Goal: Transaction & Acquisition: Purchase product/service

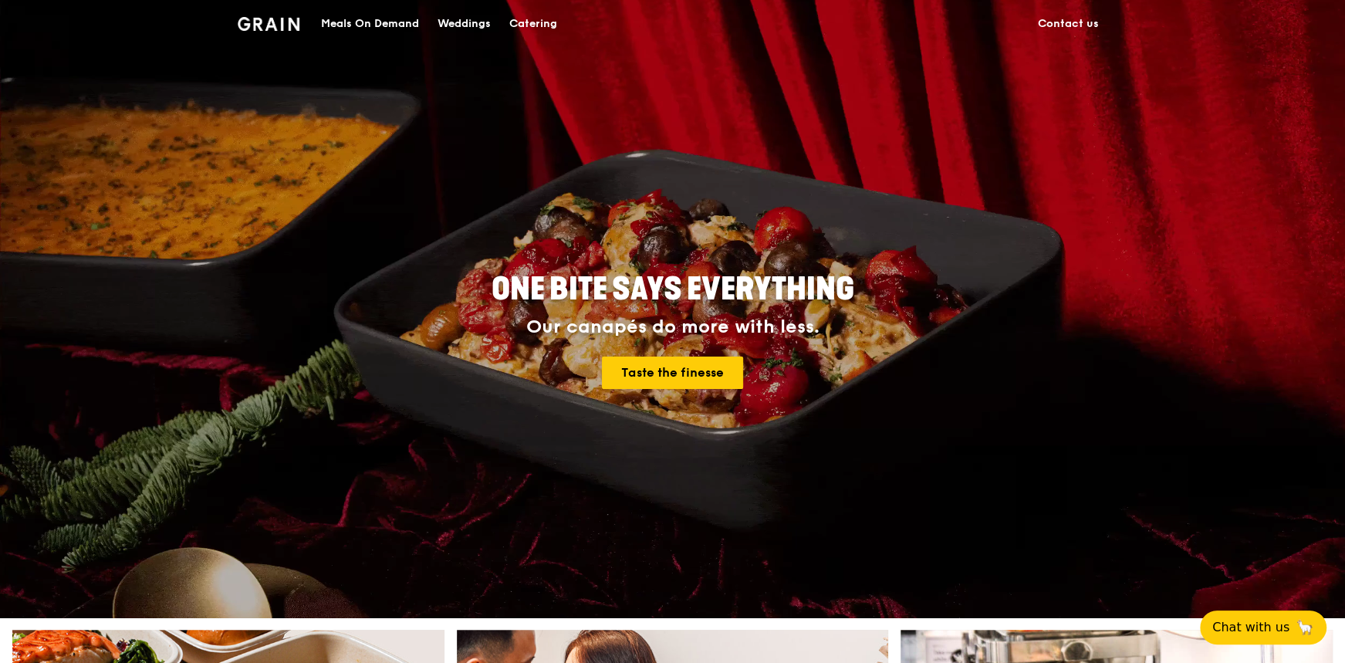
click at [534, 19] on div "Catering" at bounding box center [533, 24] width 48 height 46
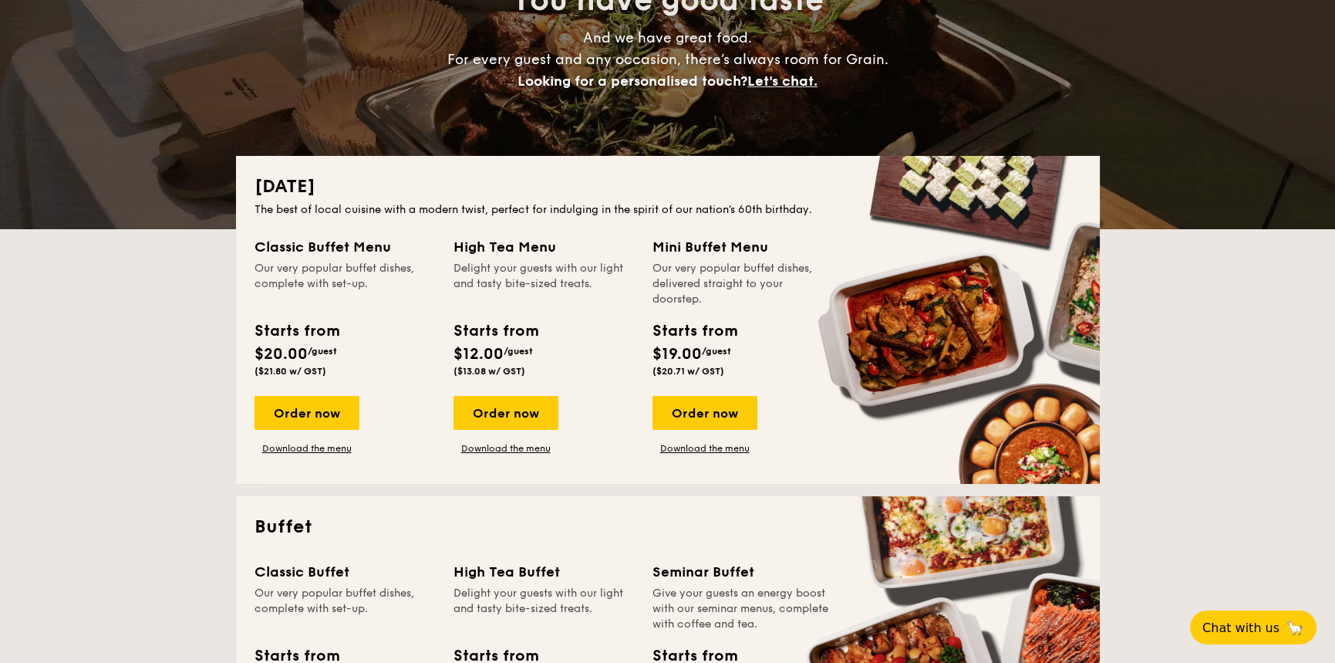
scroll to position [231, 0]
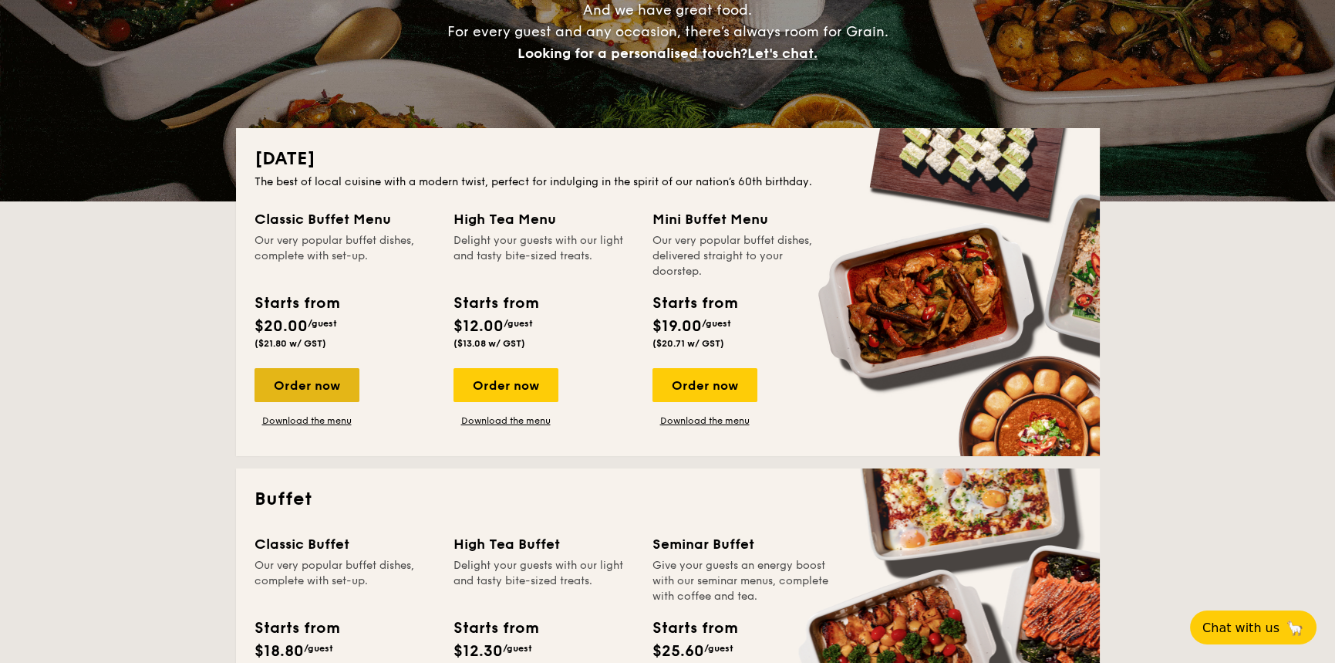
click at [301, 383] on div "Order now" at bounding box center [307, 385] width 105 height 34
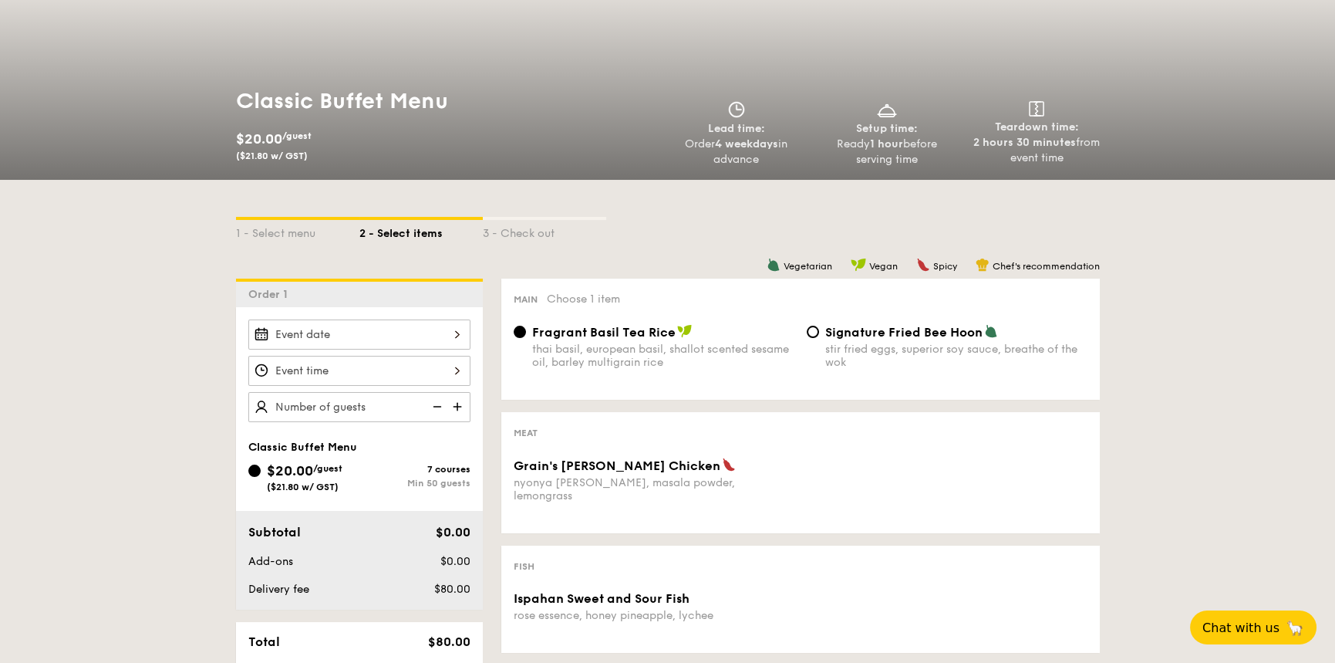
scroll to position [154, 0]
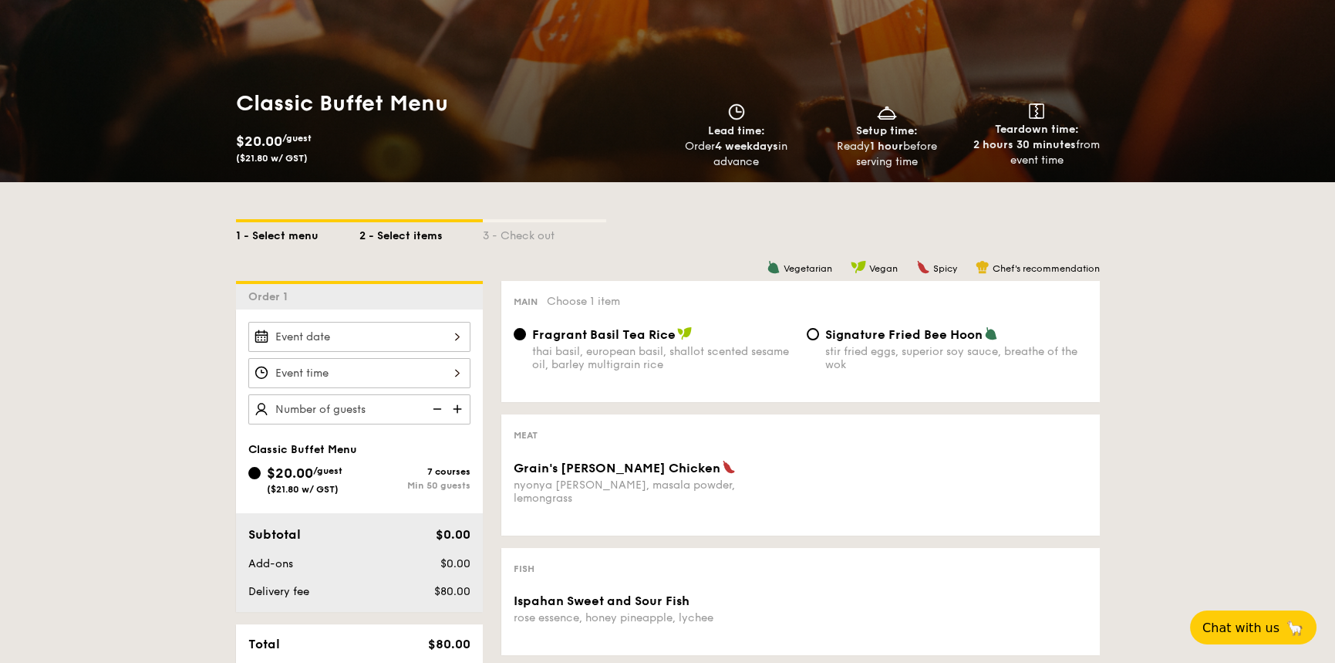
click at [273, 234] on div "1 - Select menu" at bounding box center [297, 233] width 123 height 22
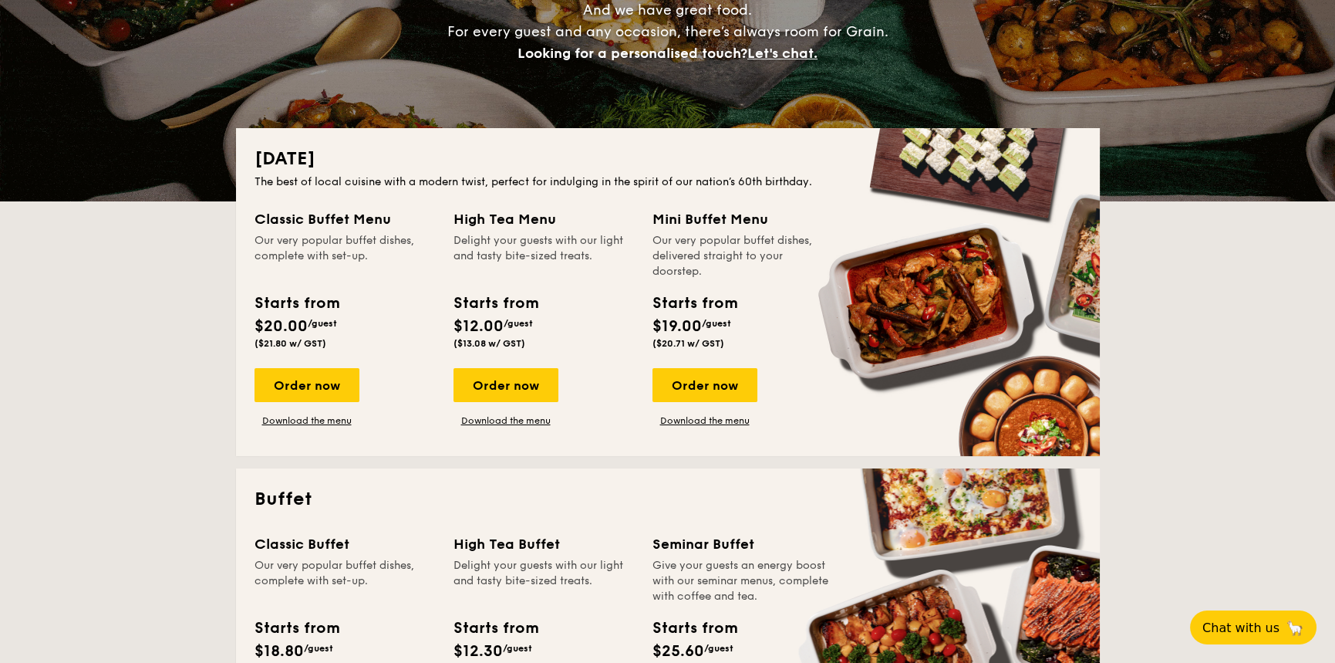
scroll to position [463, 0]
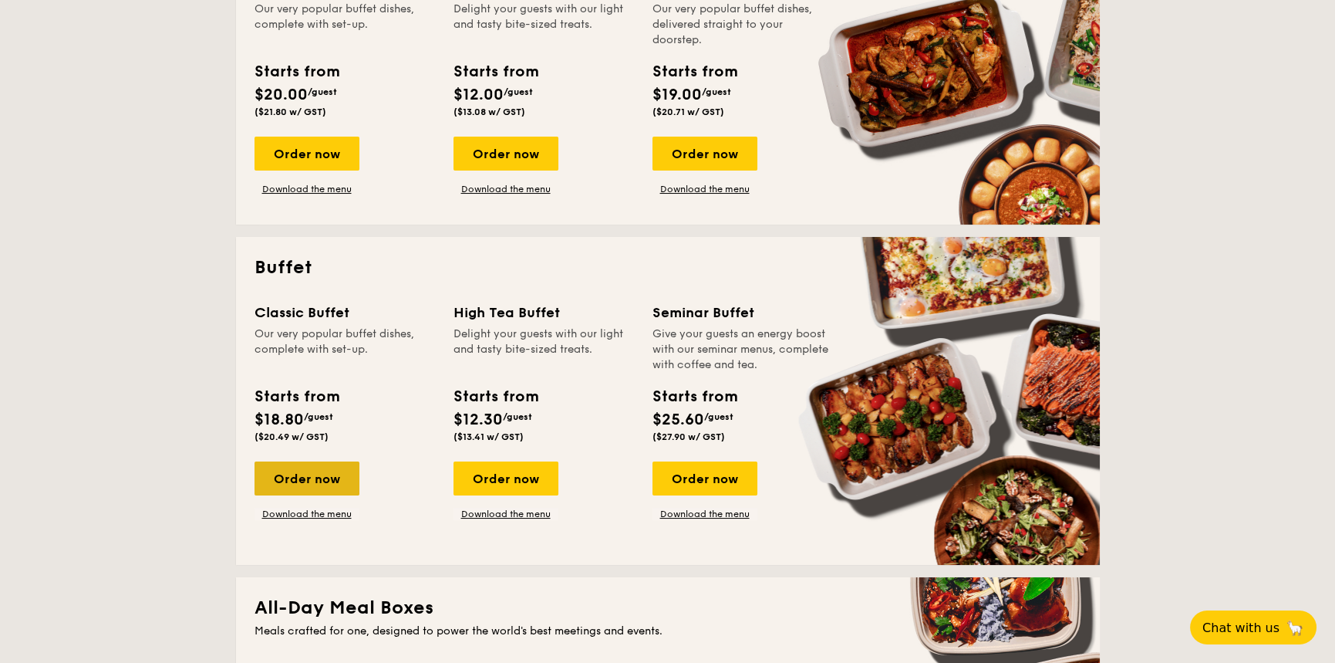
click at [308, 481] on div "Order now" at bounding box center [307, 478] width 105 height 34
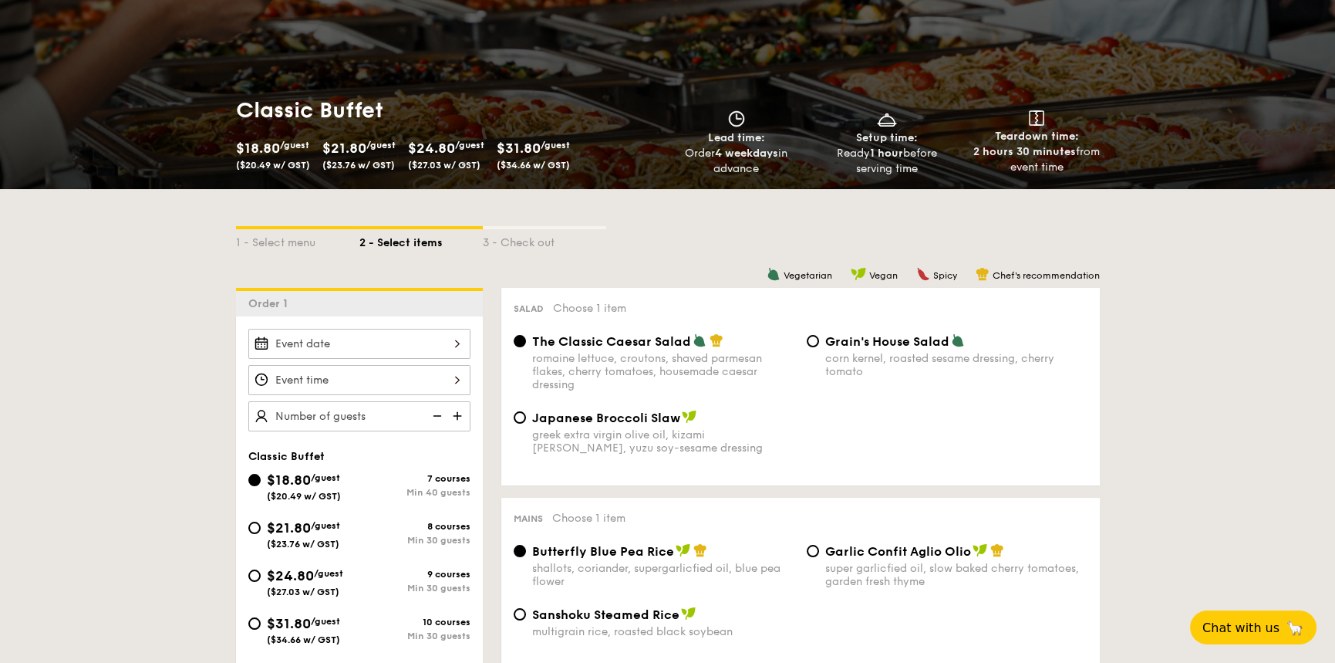
scroll to position [231, 0]
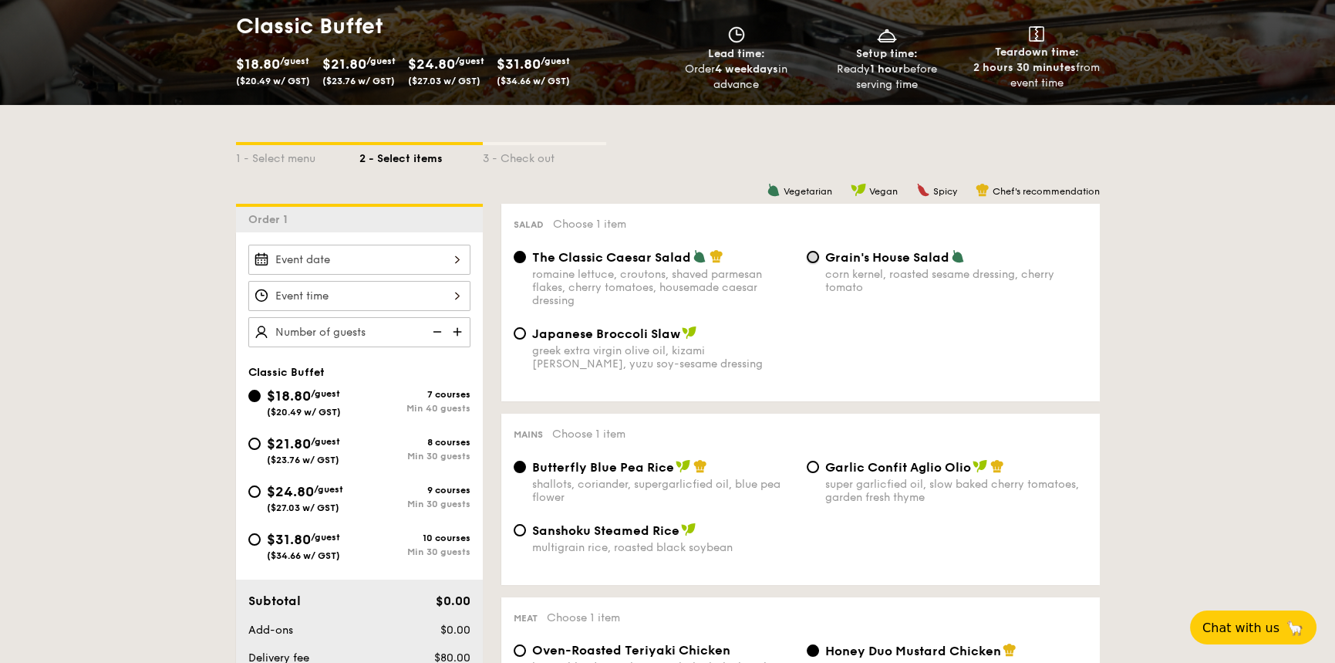
click at [812, 258] on input "Grain's House Salad corn kernel, roasted sesame dressing, cherry tomato" at bounding box center [813, 257] width 12 height 12
radio input "true"
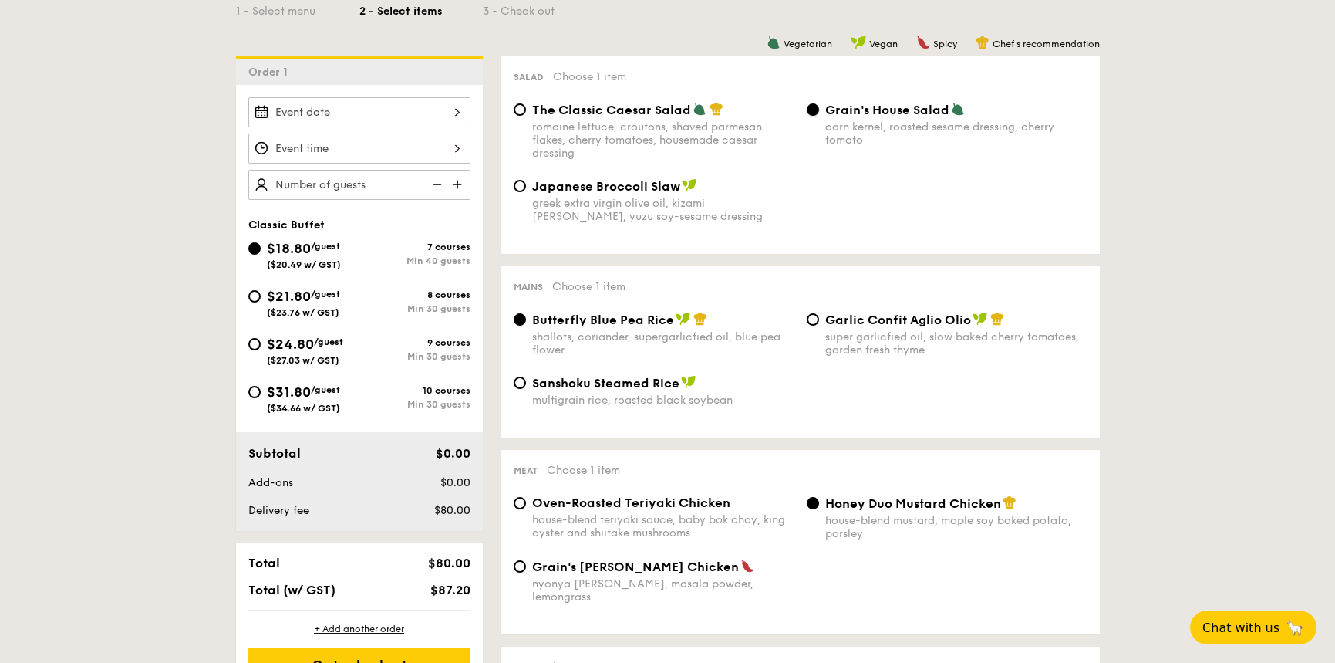
scroll to position [386, 0]
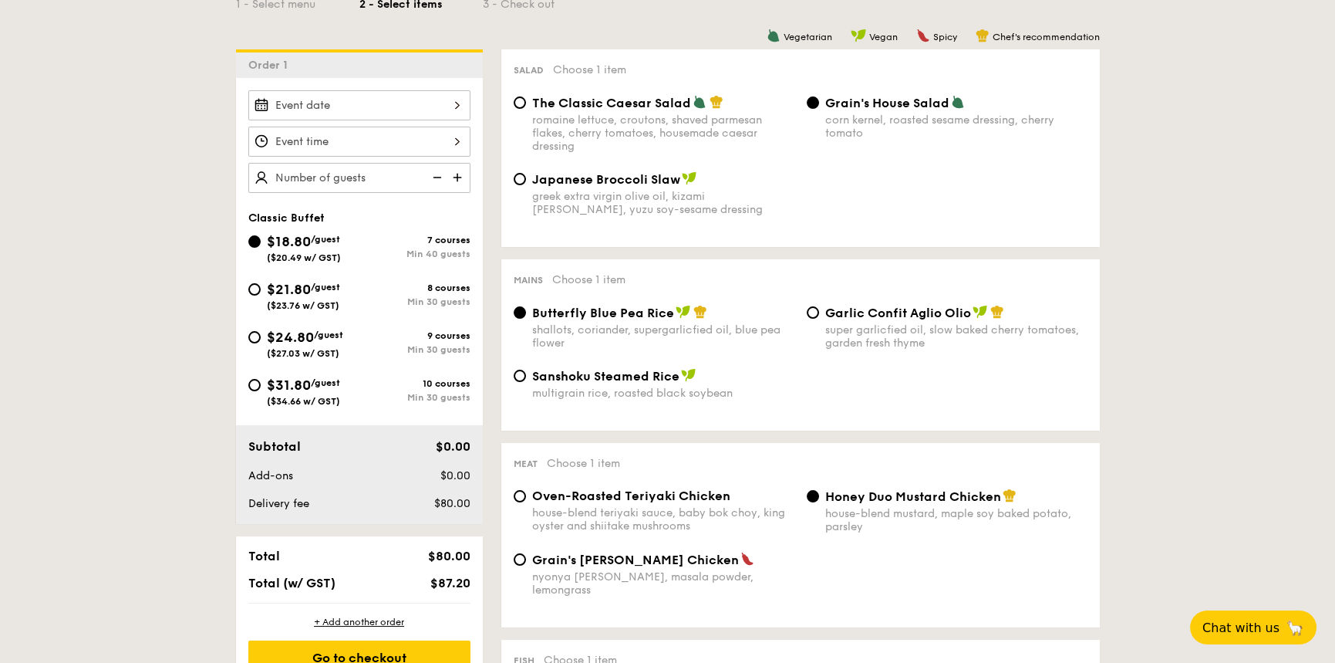
click at [411, 334] on div "9 courses" at bounding box center [414, 335] width 111 height 11
click at [261, 334] on input "$24.80 /guest ($27.03 w/ GST) 9 courses Min 30 guests" at bounding box center [254, 337] width 12 height 12
radio input "true"
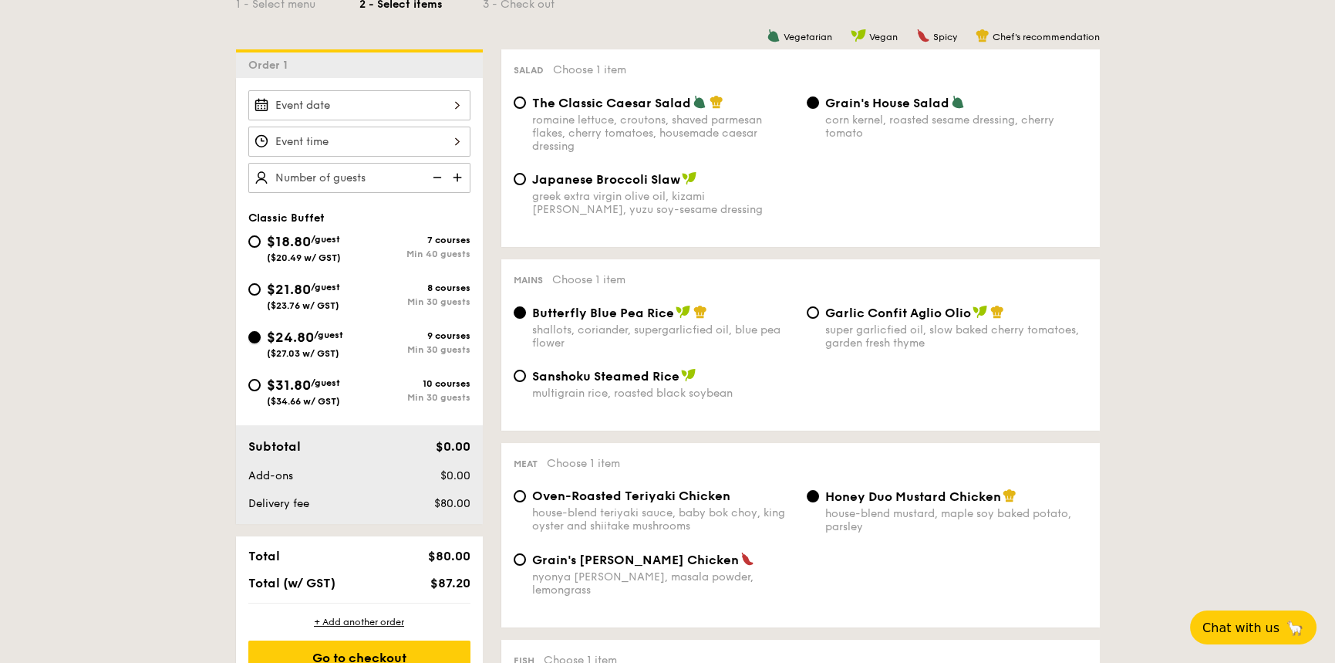
radio input "true"
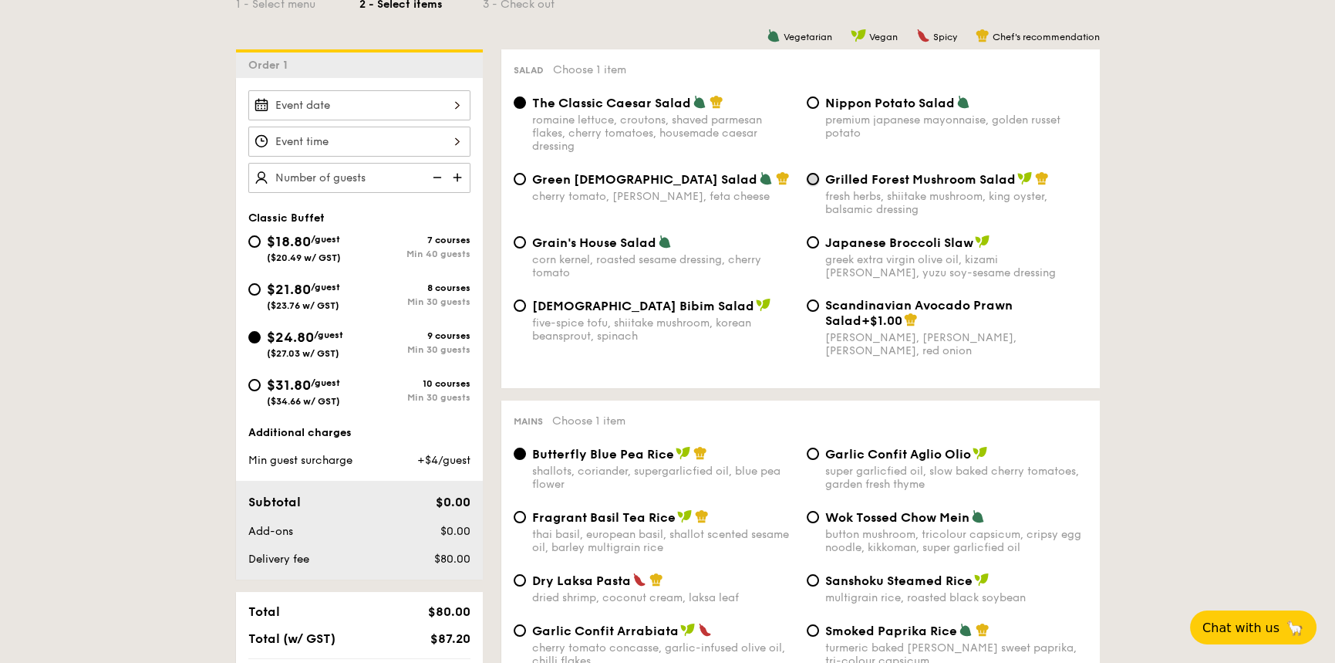
click at [817, 180] on input "Grilled Forest Mushroom Salad fresh herbs, shiitake mushroom, king oyster, bals…" at bounding box center [813, 179] width 12 height 12
radio input "true"
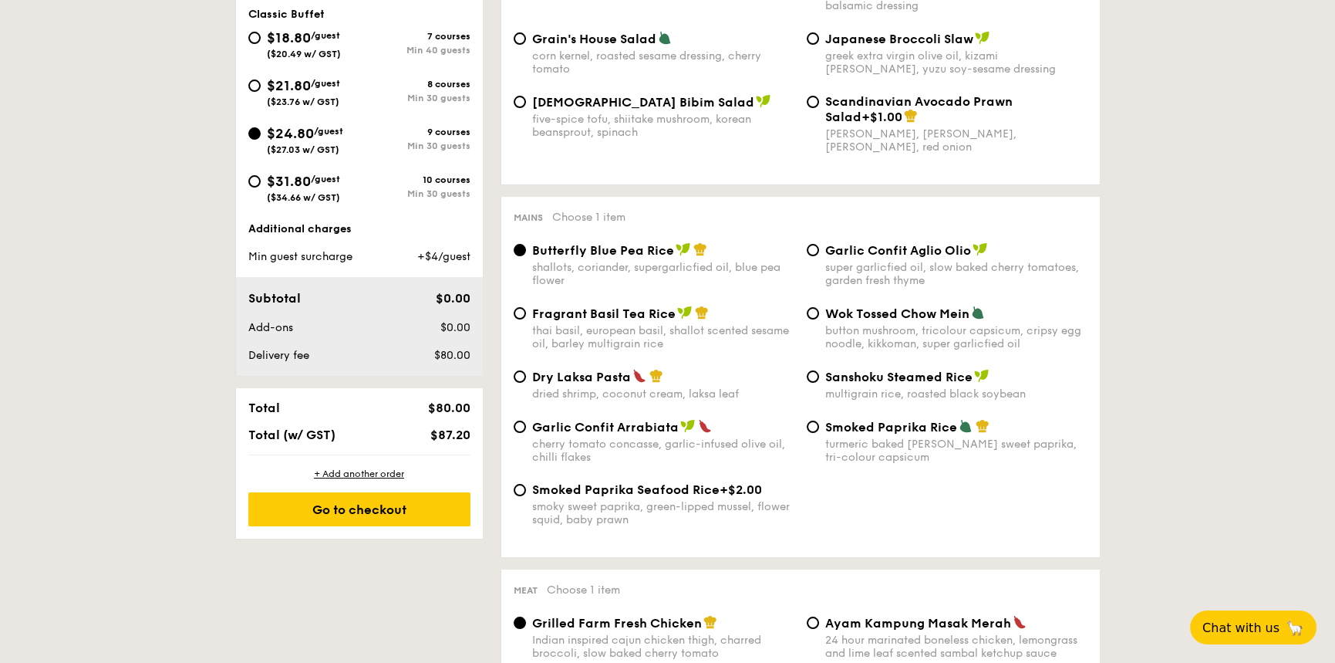
scroll to position [617, 0]
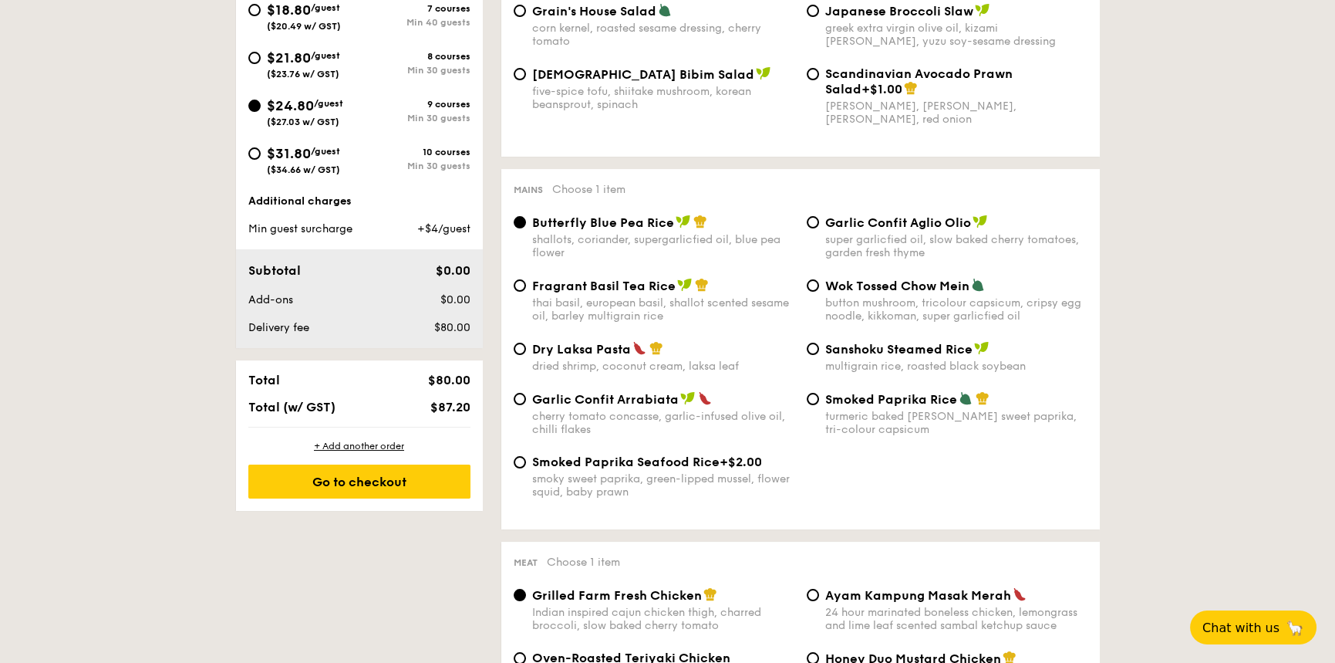
click at [595, 356] on span "Dry Laksa Pasta" at bounding box center [581, 349] width 99 height 15
click at [526, 355] on input "Dry Laksa Pasta dried shrimp, coconut cream, laksa leaf" at bounding box center [520, 348] width 12 height 12
radio input "true"
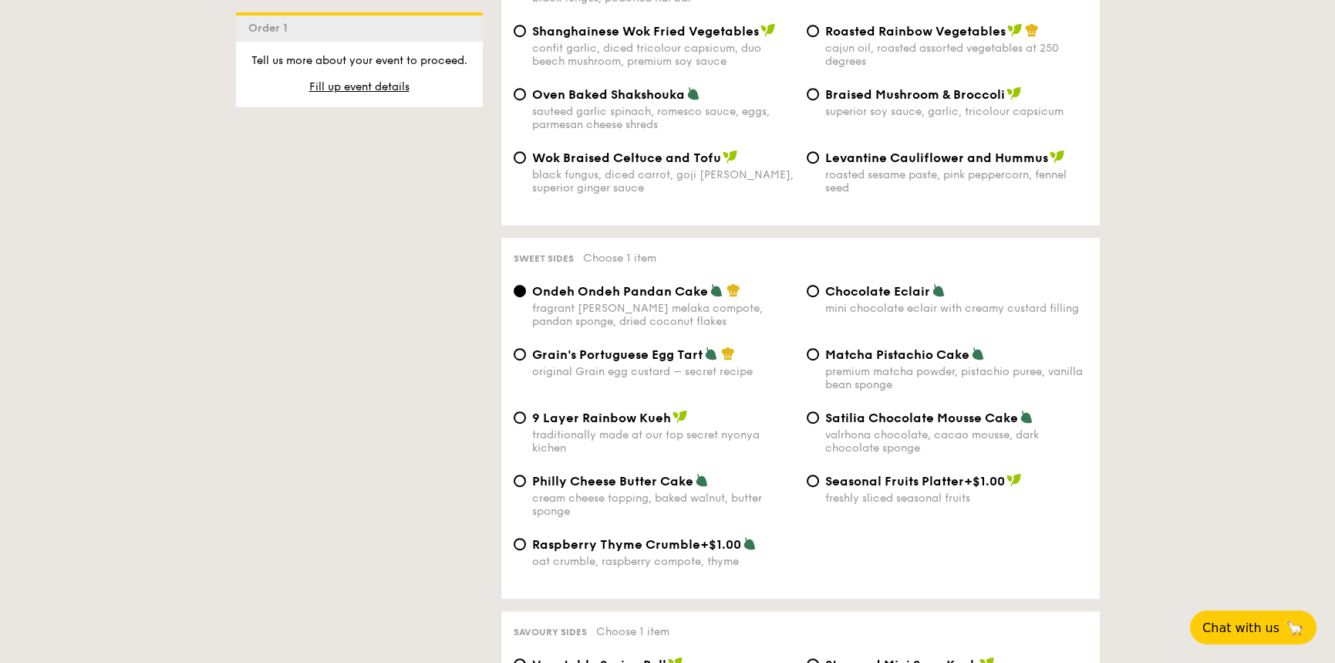
scroll to position [2160, 0]
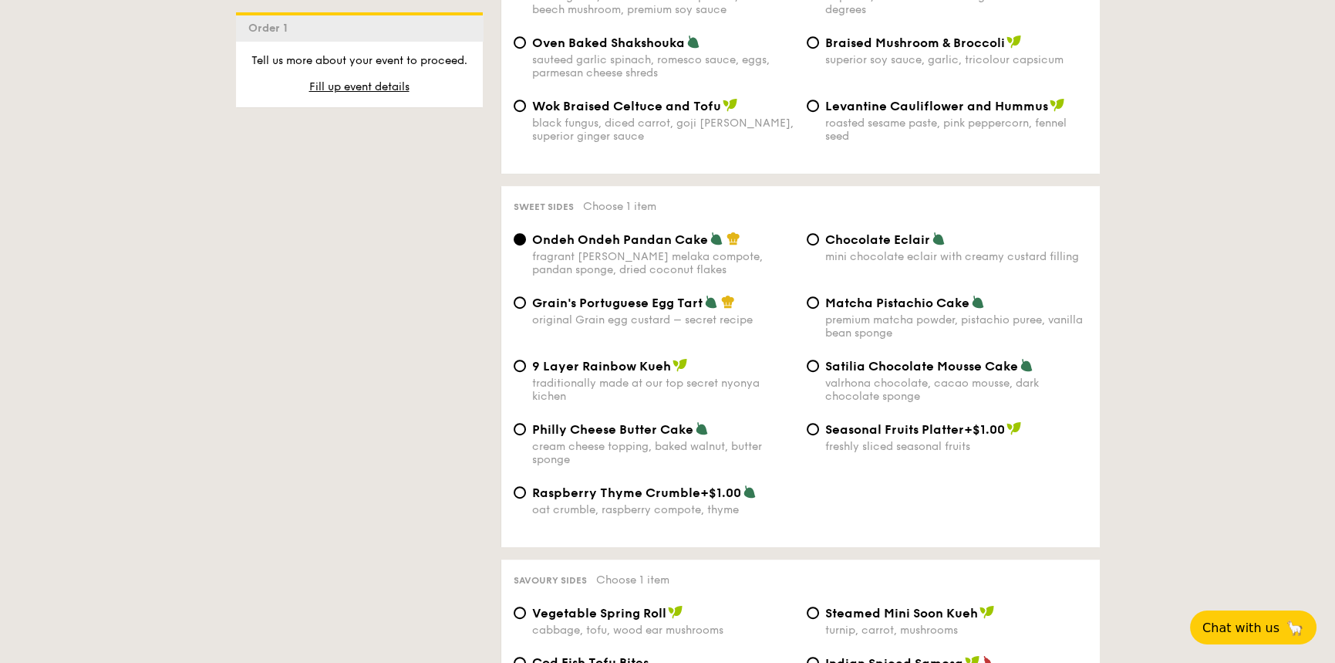
click at [720, 313] on div "original Grain egg custard – secret recipe" at bounding box center [663, 319] width 262 height 13
click at [526, 304] on input "Grain's Portuguese Egg Tart original Grain egg custard – secret recipe" at bounding box center [520, 302] width 12 height 12
radio input "true"
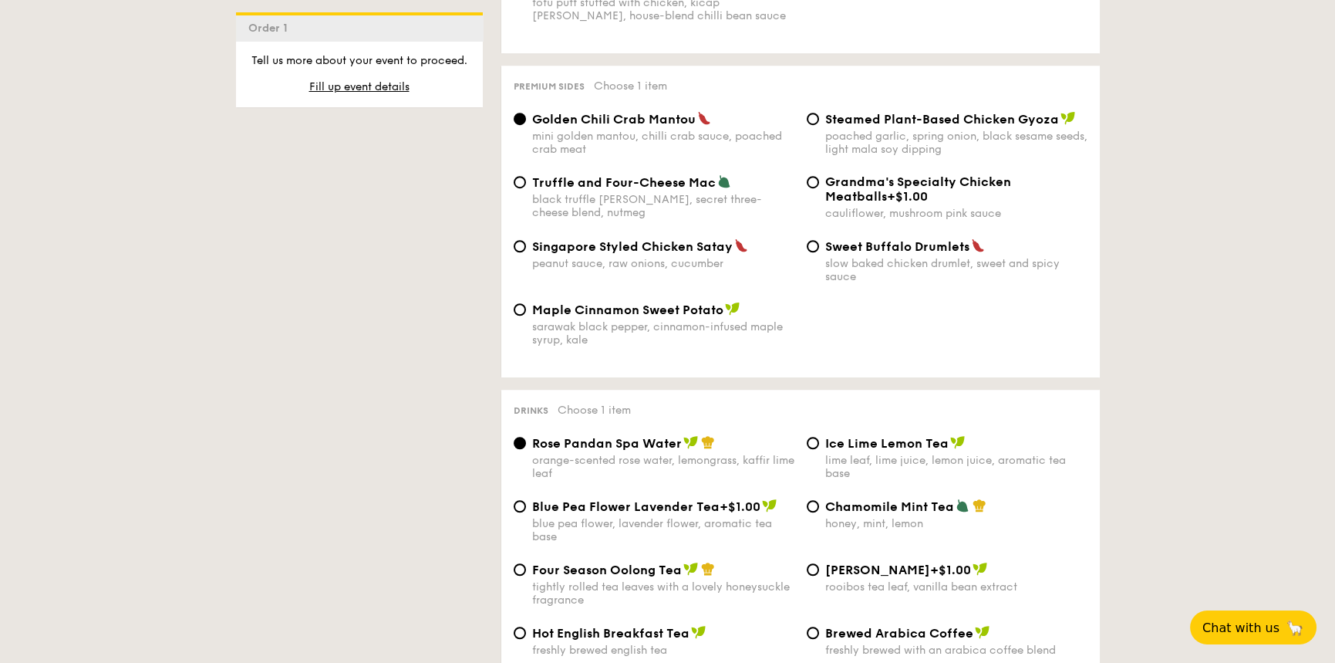
scroll to position [3086, 0]
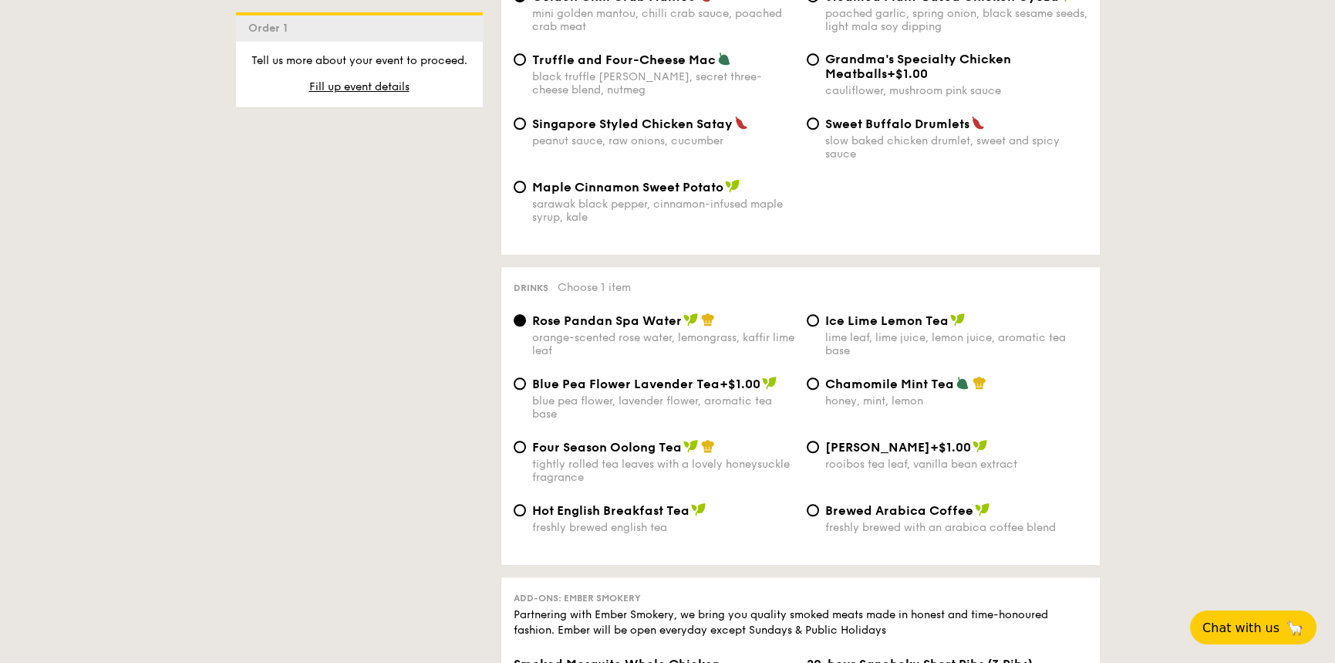
click at [614, 457] on div "tightly rolled tea leaves with a lovely honeysuckle fragrance" at bounding box center [663, 470] width 262 height 26
click at [526, 447] on input "Four Season Oolong Tea tightly rolled tea leaves with a lovely honeysuckle frag…" at bounding box center [520, 446] width 12 height 12
radio input "true"
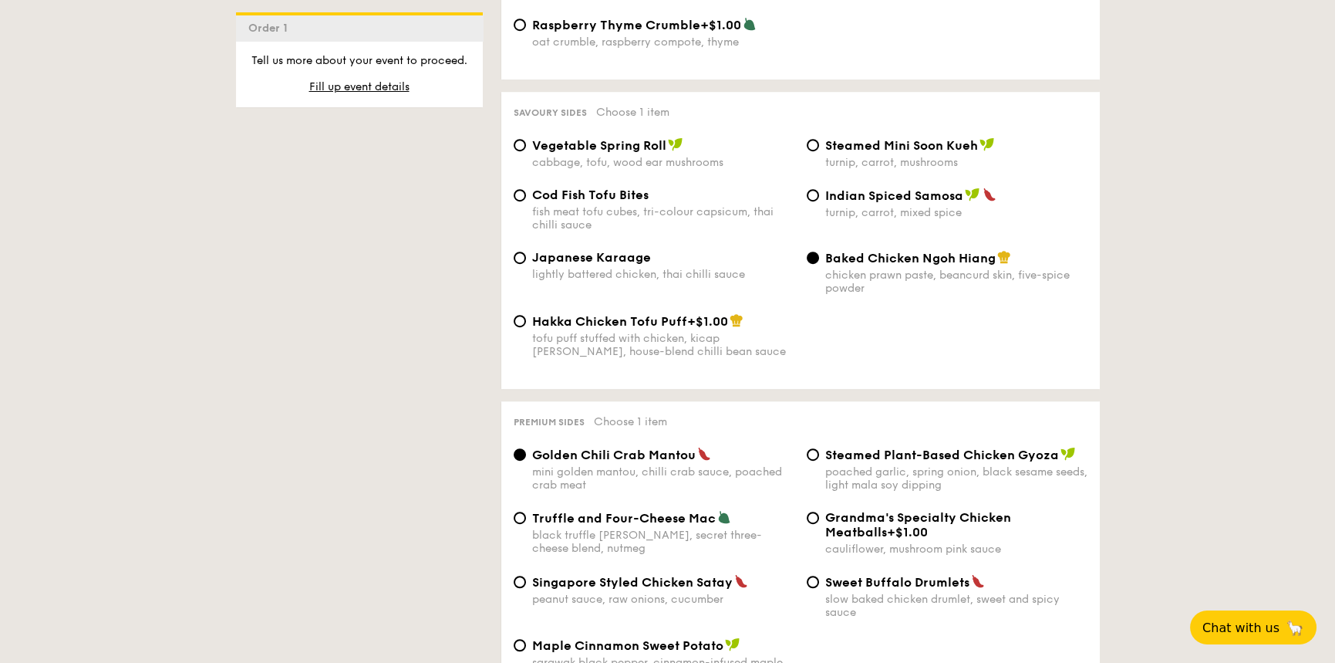
scroll to position [2699, 0]
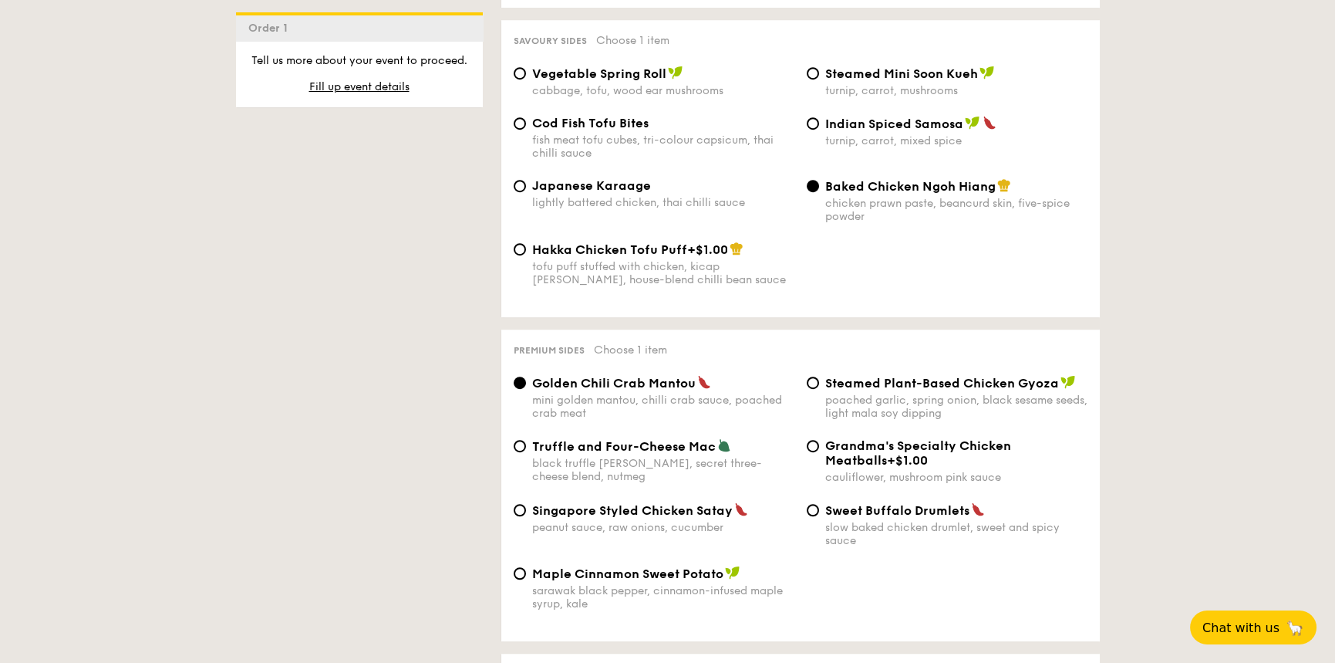
click at [622, 439] on span "Truffle and Four-Cheese Mac" at bounding box center [624, 446] width 184 height 15
click at [526, 440] on input "Truffle and Four-Cheese Mac black truffle pate, brie, secret three-cheese blend…" at bounding box center [520, 446] width 12 height 12
radio input "true"
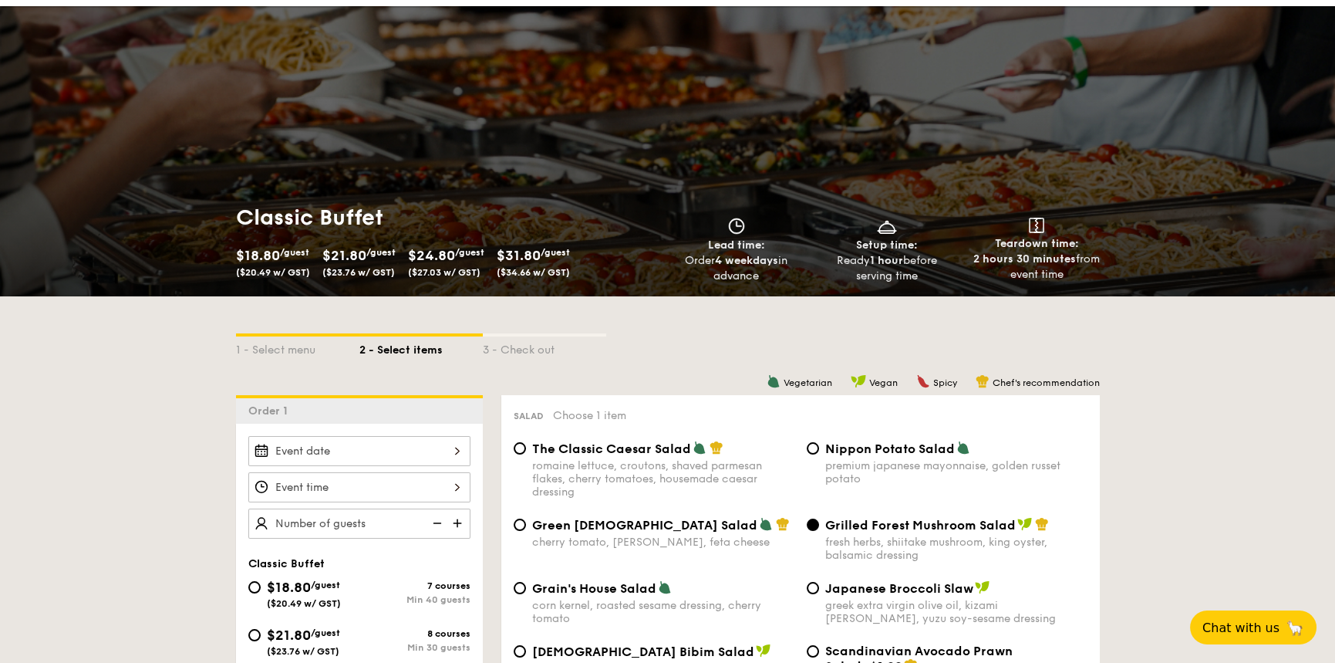
scroll to position [231, 0]
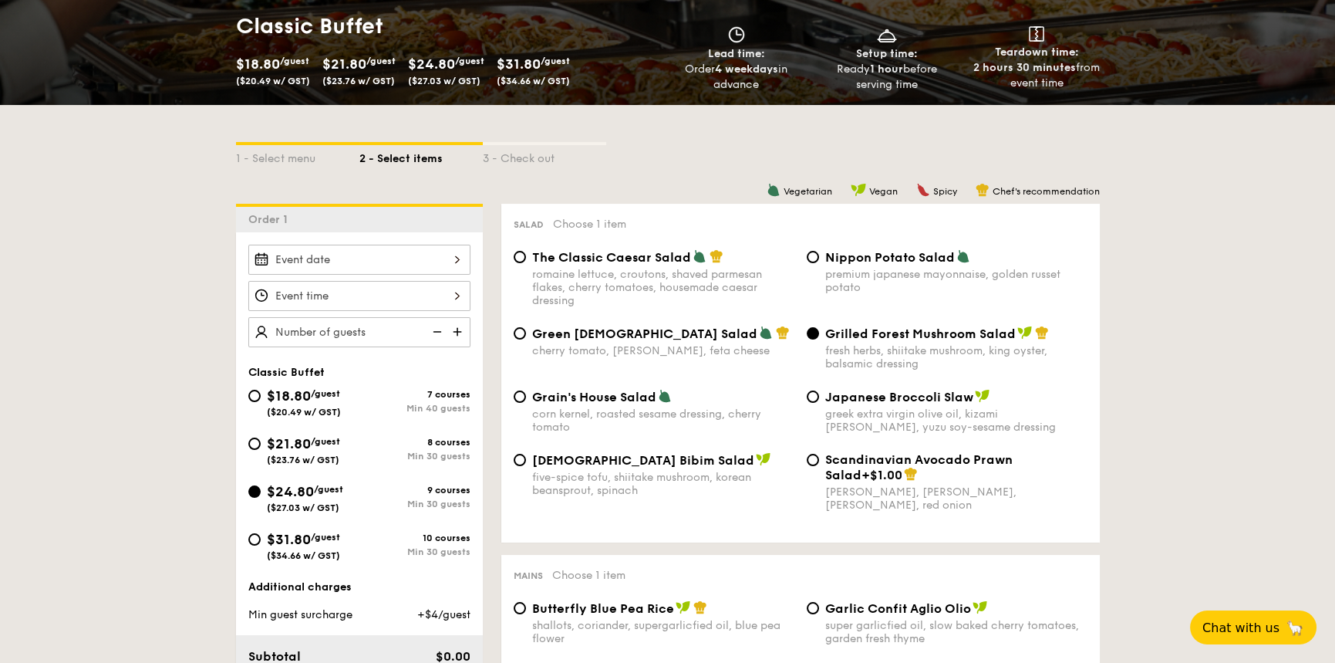
click at [622, 406] on div "Grain's House Salad corn kernel, roasted sesame dressing, cherry tomato" at bounding box center [663, 411] width 262 height 45
click at [526, 403] on input "Grain's House Salad corn kernel, roasted sesame dressing, cherry tomato" at bounding box center [520, 396] width 12 height 12
radio input "true"
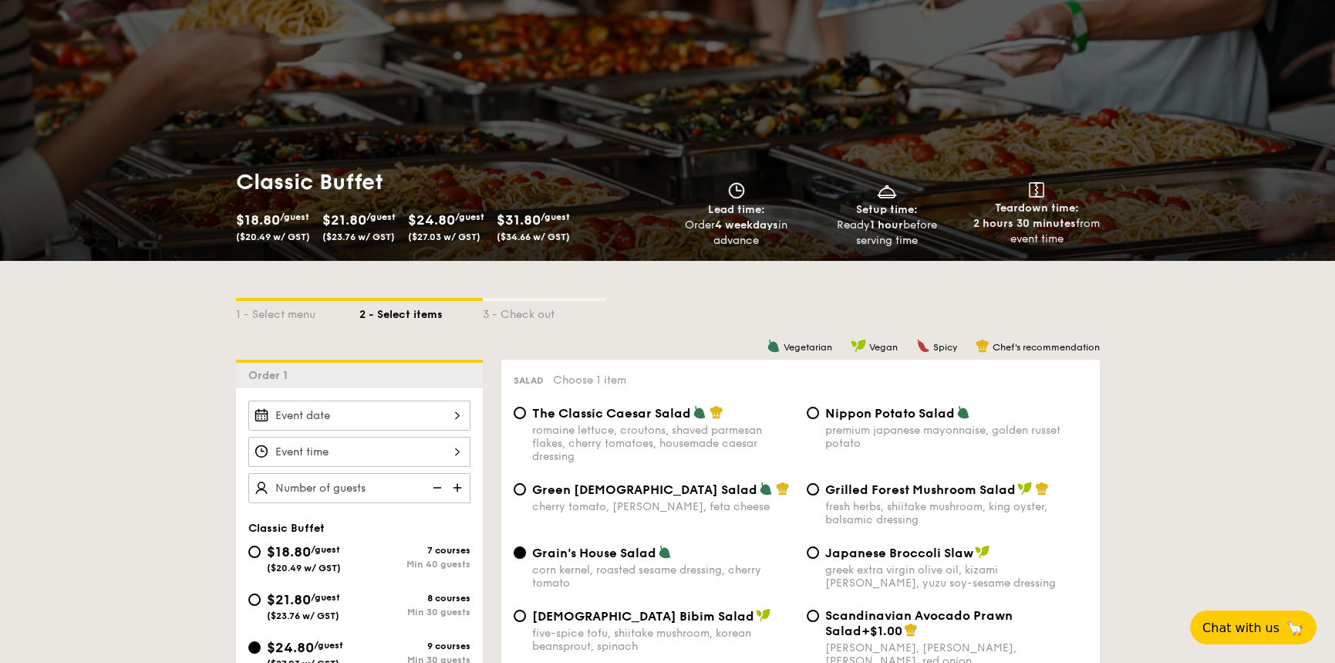
scroll to position [154, 0]
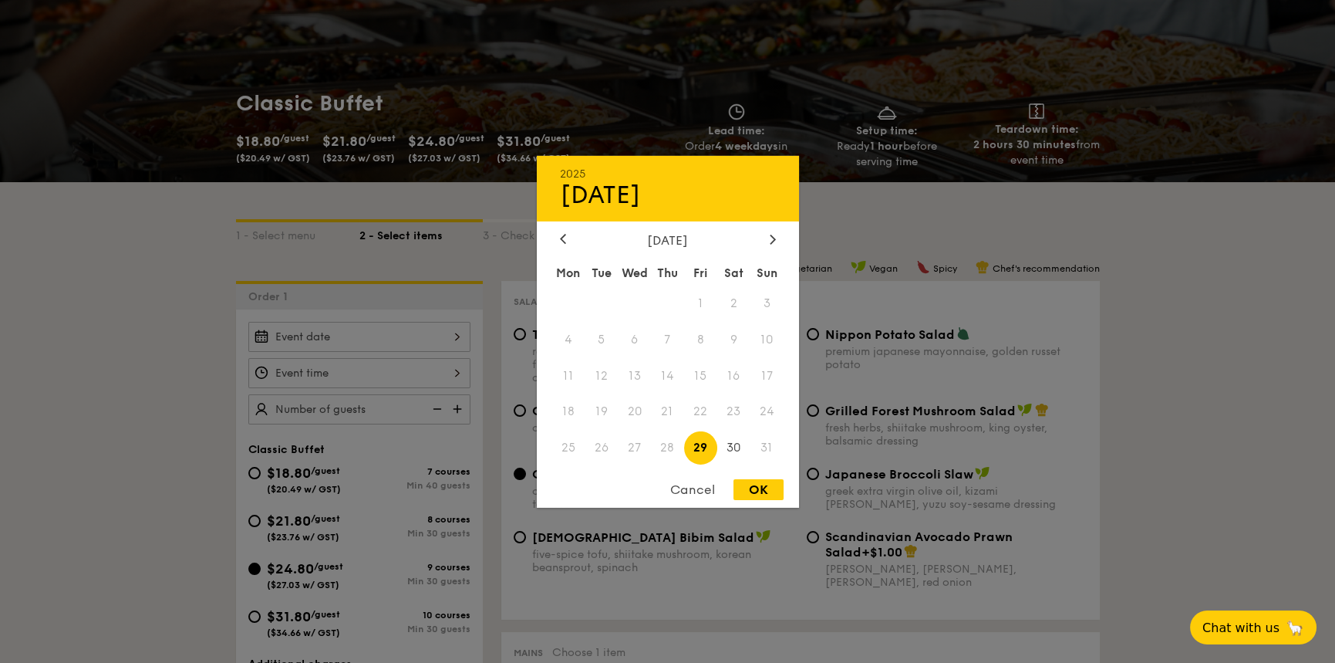
click at [336, 336] on div "2025 Aug 29 August 2025 Mon Tue Wed Thu Fri Sat Sun 1 2 3 4 5 6 7 8 9 10 11 12 …" at bounding box center [359, 337] width 222 height 30
click at [773, 238] on icon at bounding box center [772, 238] width 5 height 9
click at [740, 306] on span "6" at bounding box center [733, 302] width 33 height 33
click at [776, 472] on div "2025 Sep 06 September 2025 Mon Tue Wed Thu Fri Sat Sun 1 2 3 4 5 6 7 8 9 10 11 …" at bounding box center [668, 331] width 262 height 352
click at [771, 492] on div "OK" at bounding box center [759, 489] width 50 height 21
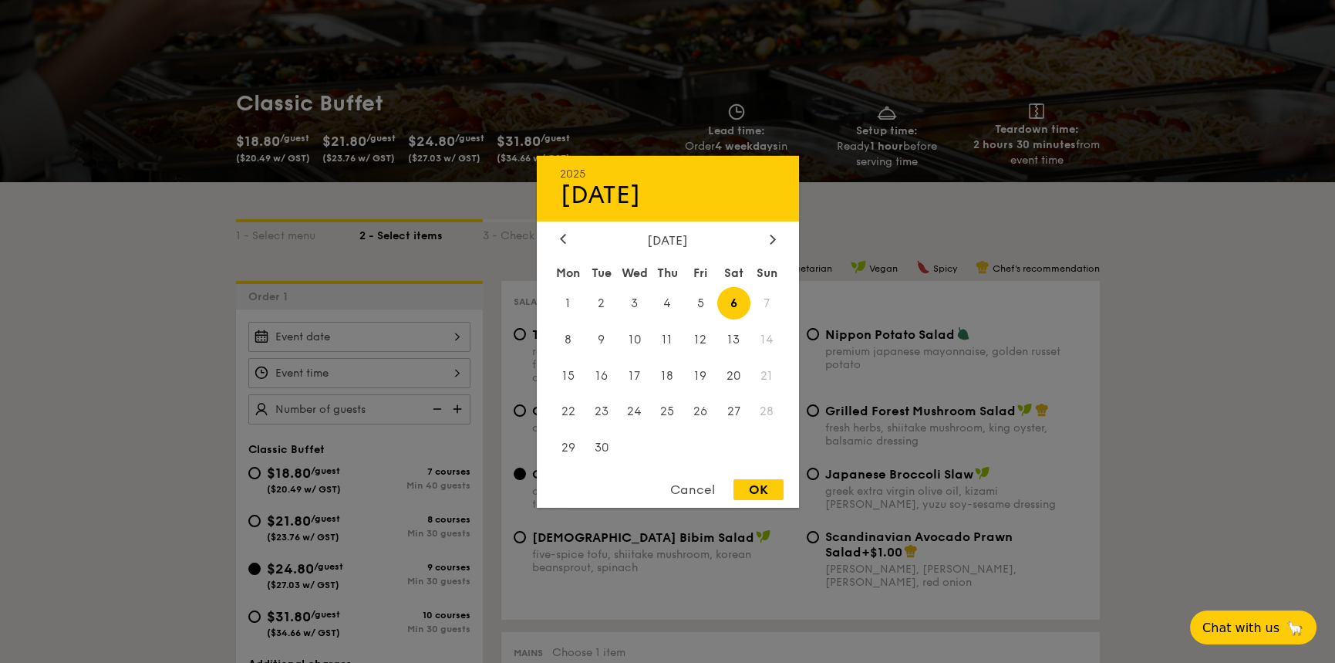
type input "Sep 06, 2025"
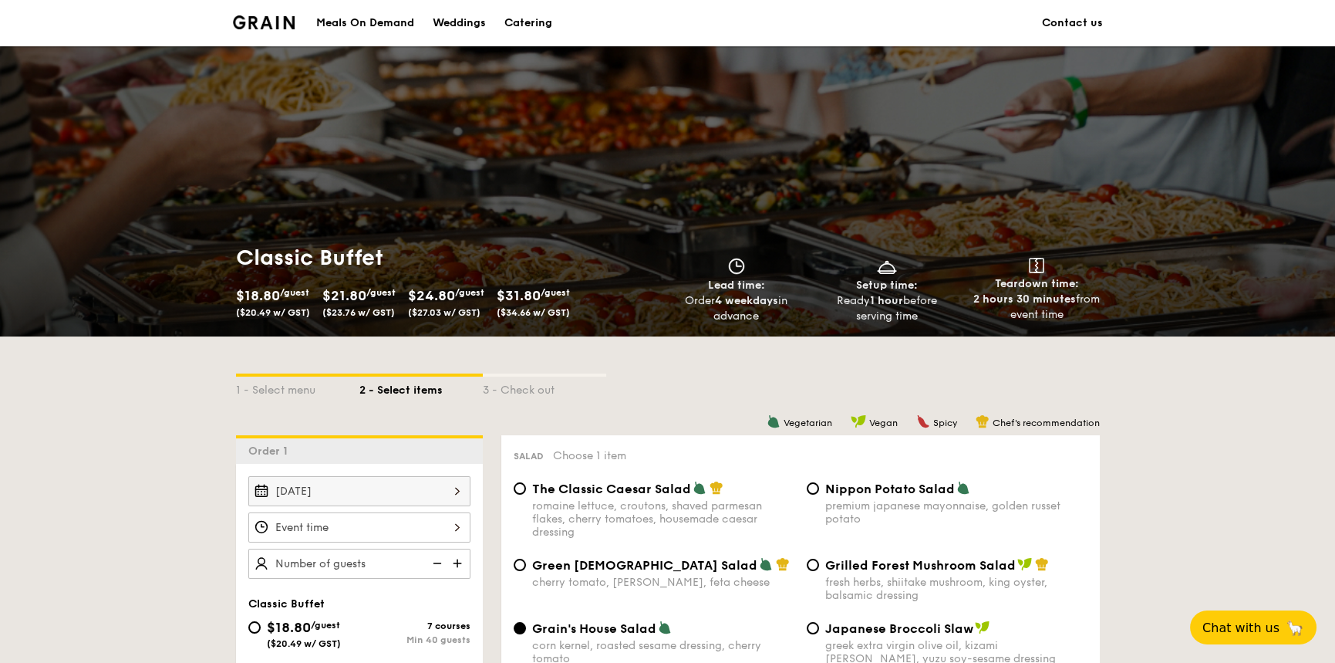
scroll to position [309, 0]
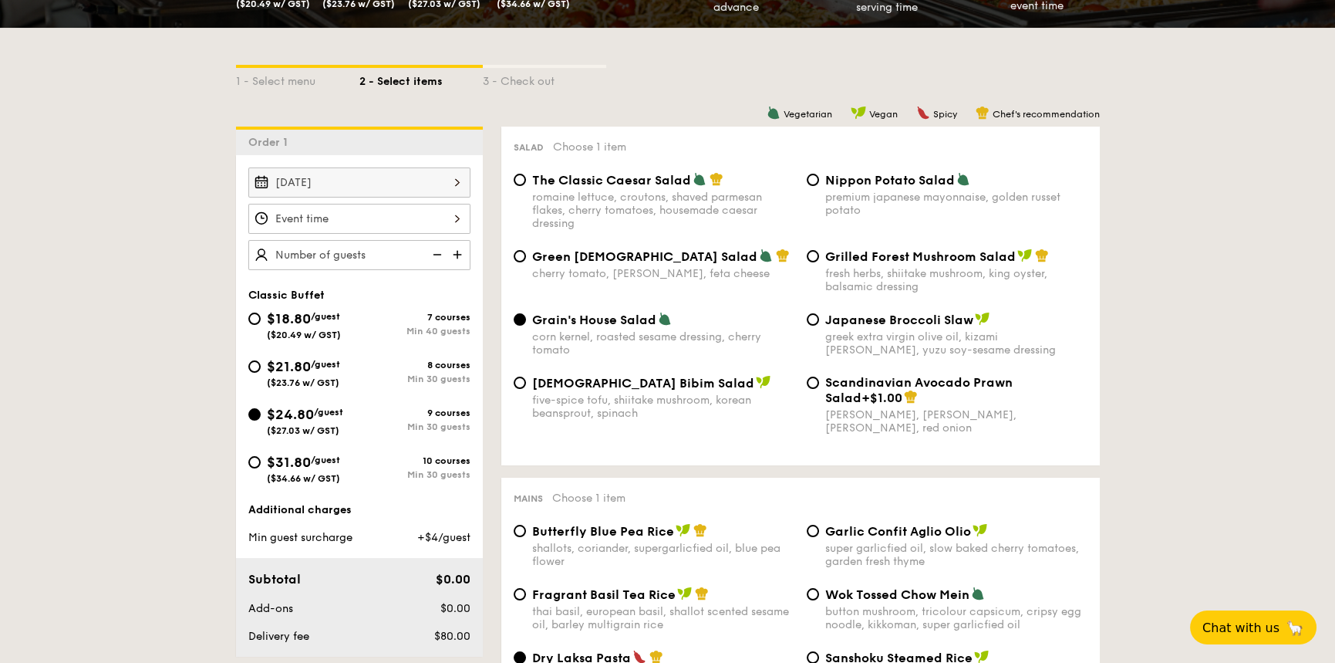
click at [399, 376] on div "Min 30 guests" at bounding box center [414, 378] width 111 height 11
click at [261, 373] on input "$21.80 /guest ($23.76 w/ GST) 8 courses Min 30 guests" at bounding box center [254, 366] width 12 height 12
radio input "true"
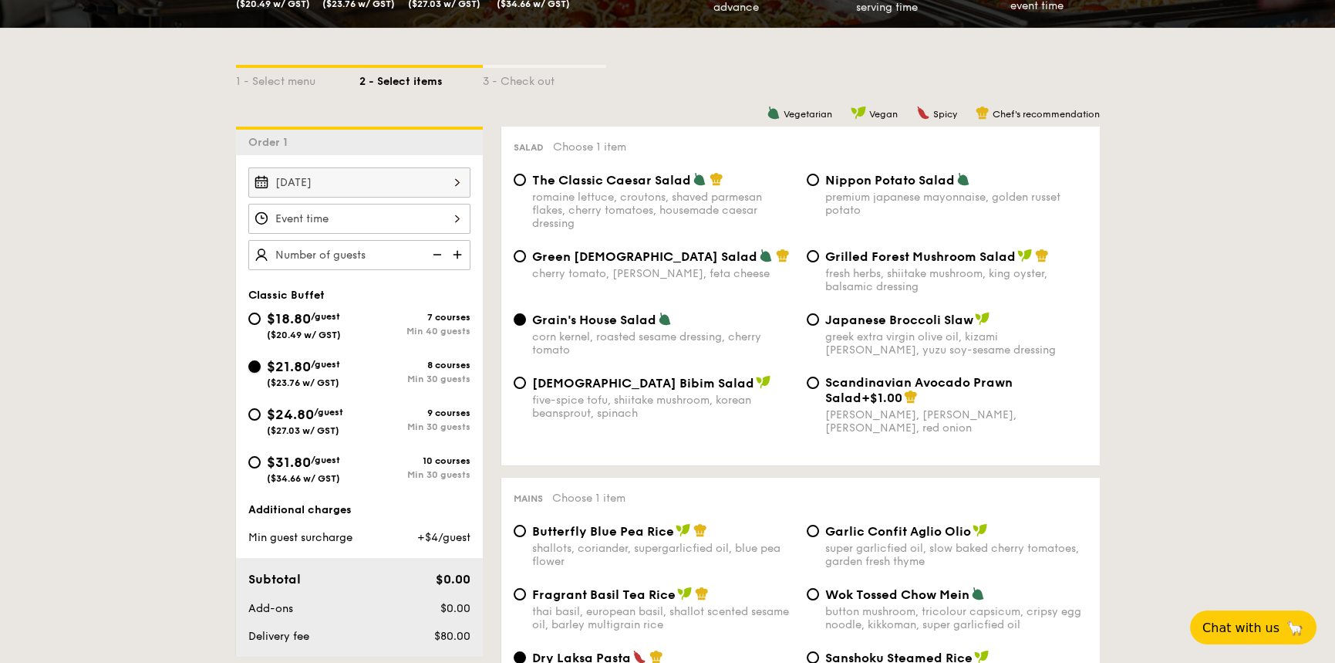
radio input "true"
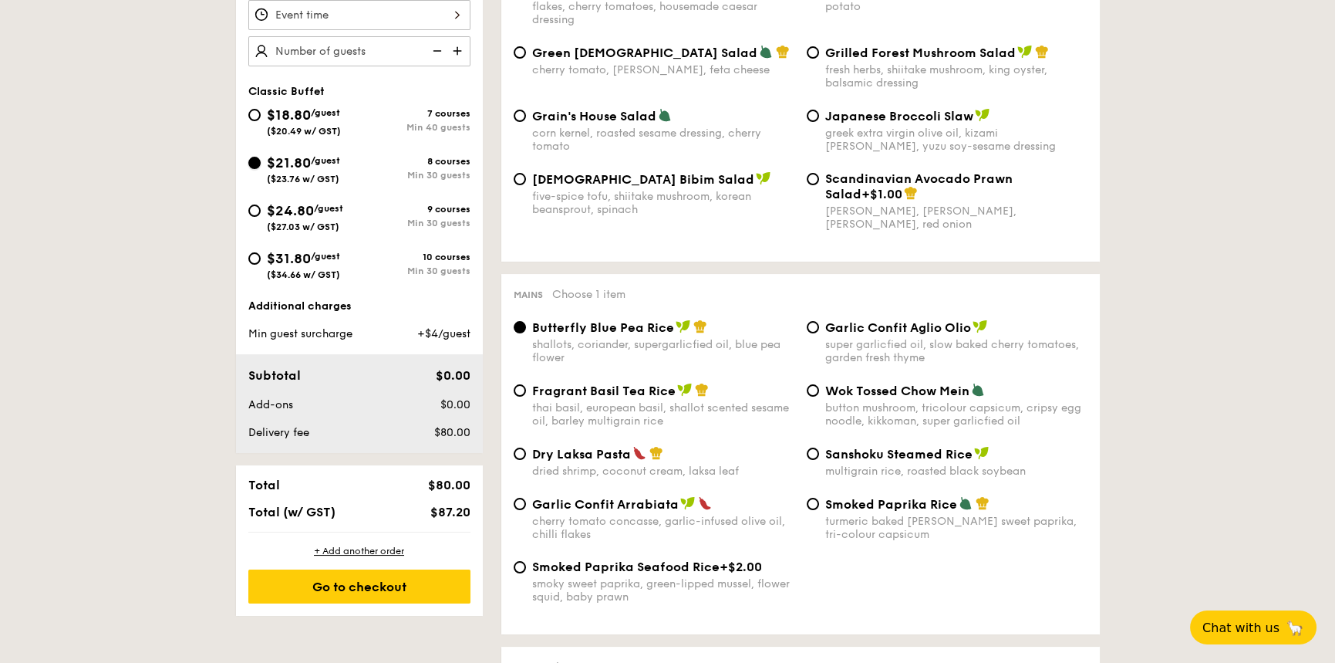
scroll to position [540, 0]
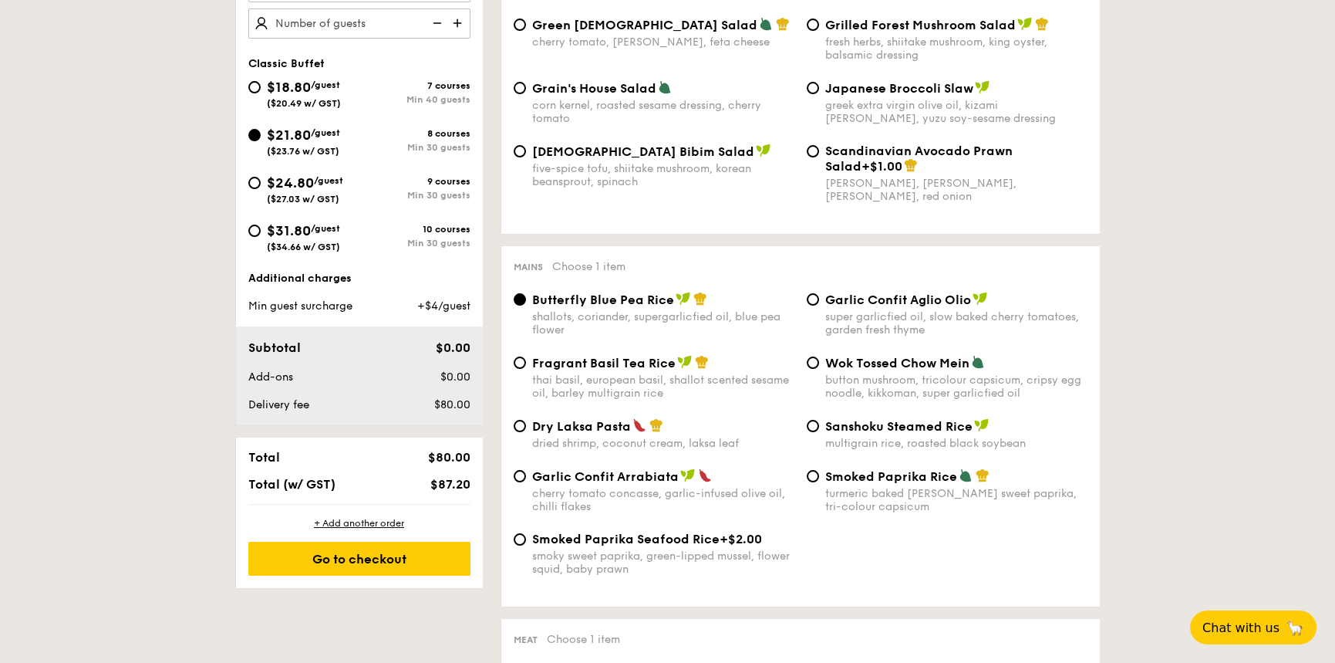
click at [703, 434] on div "Dry Laksa Pasta" at bounding box center [663, 425] width 262 height 15
click at [526, 432] on input "Dry Laksa Pasta dried shrimp, coconut cream, laksa leaf" at bounding box center [520, 426] width 12 height 12
radio input "true"
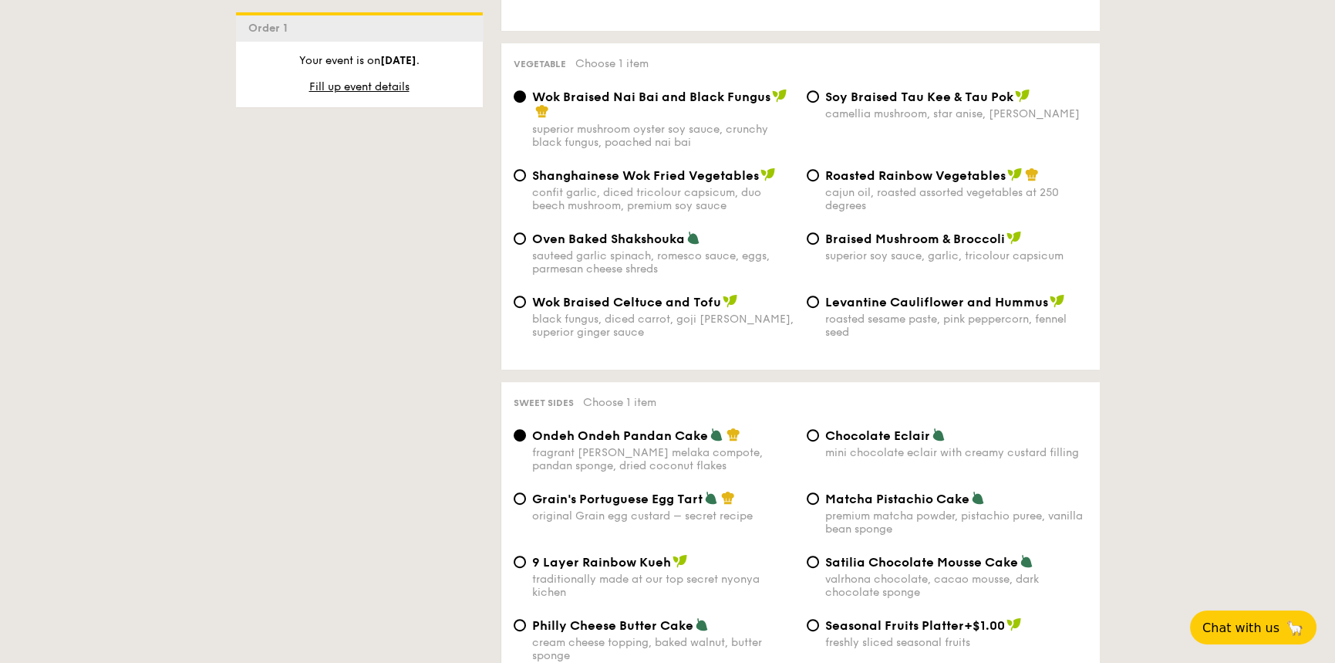
scroll to position [2066, 0]
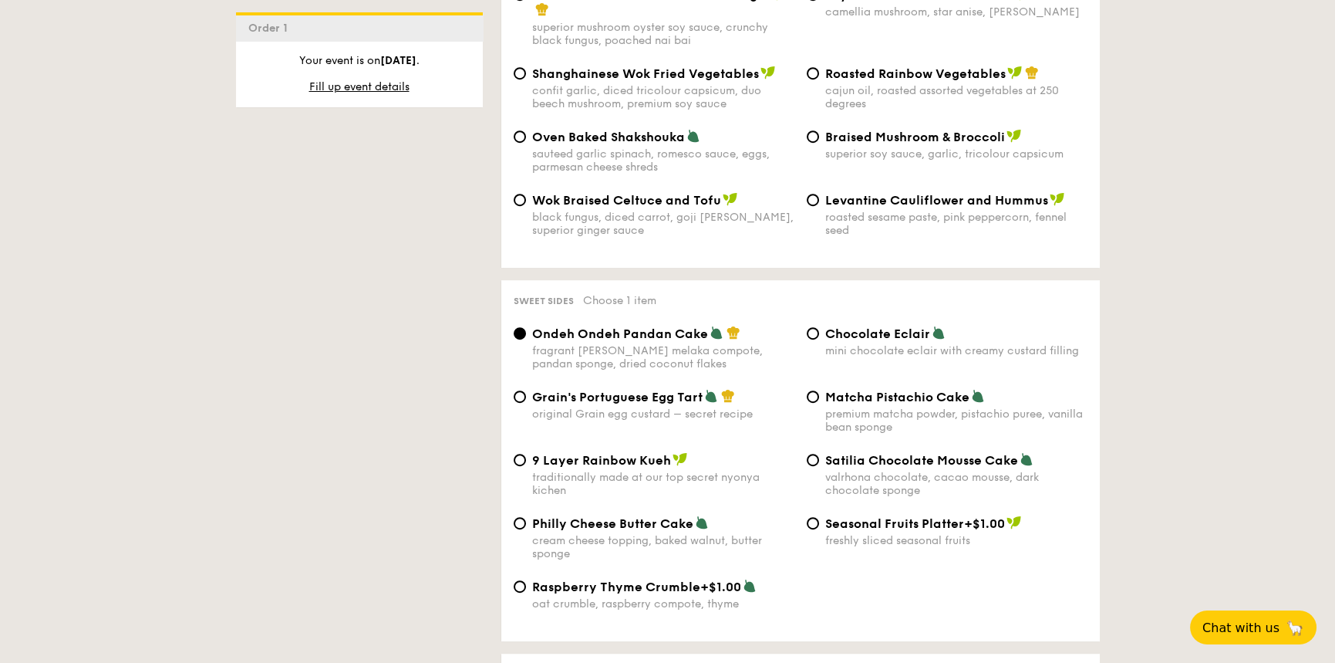
click at [715, 401] on div "Grain's Portuguese Egg Tart original Grain egg custard – secret recipe Matcha P…" at bounding box center [801, 420] width 586 height 63
click at [727, 407] on div "original Grain egg custard – secret recipe" at bounding box center [663, 413] width 262 height 13
click at [526, 393] on input "Grain's Portuguese Egg Tart original Grain egg custard – secret recipe" at bounding box center [520, 396] width 12 height 12
radio input "true"
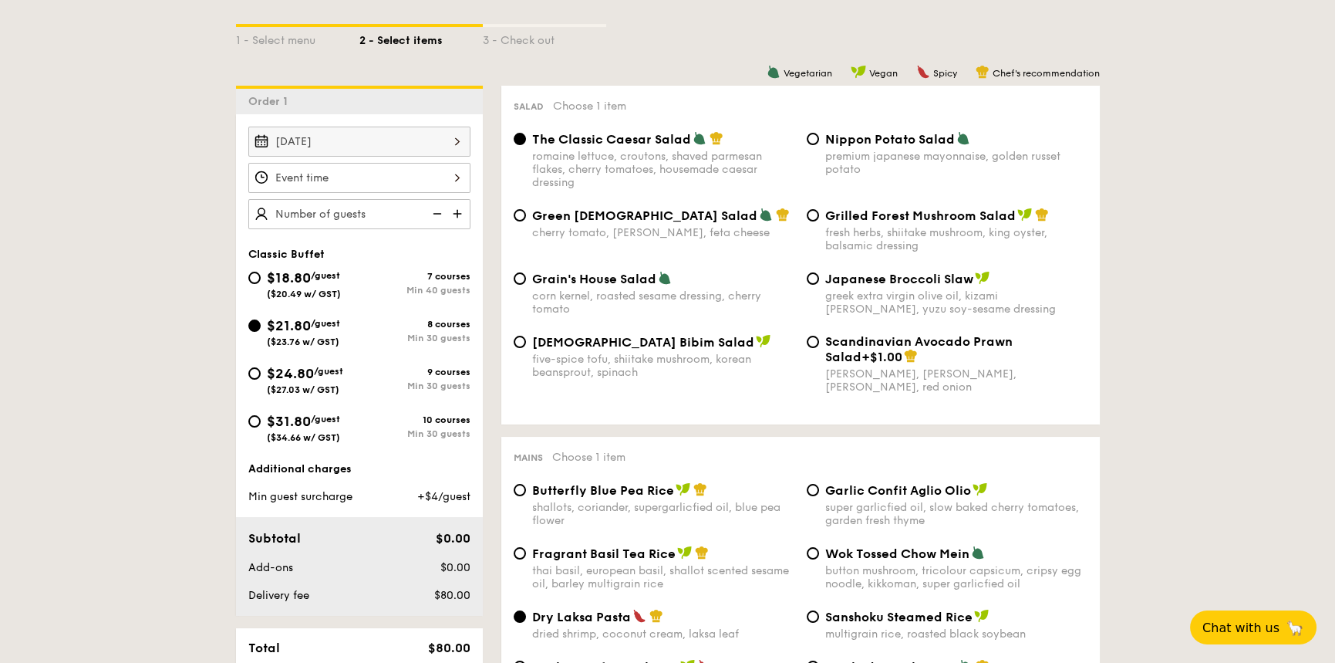
scroll to position [386, 0]
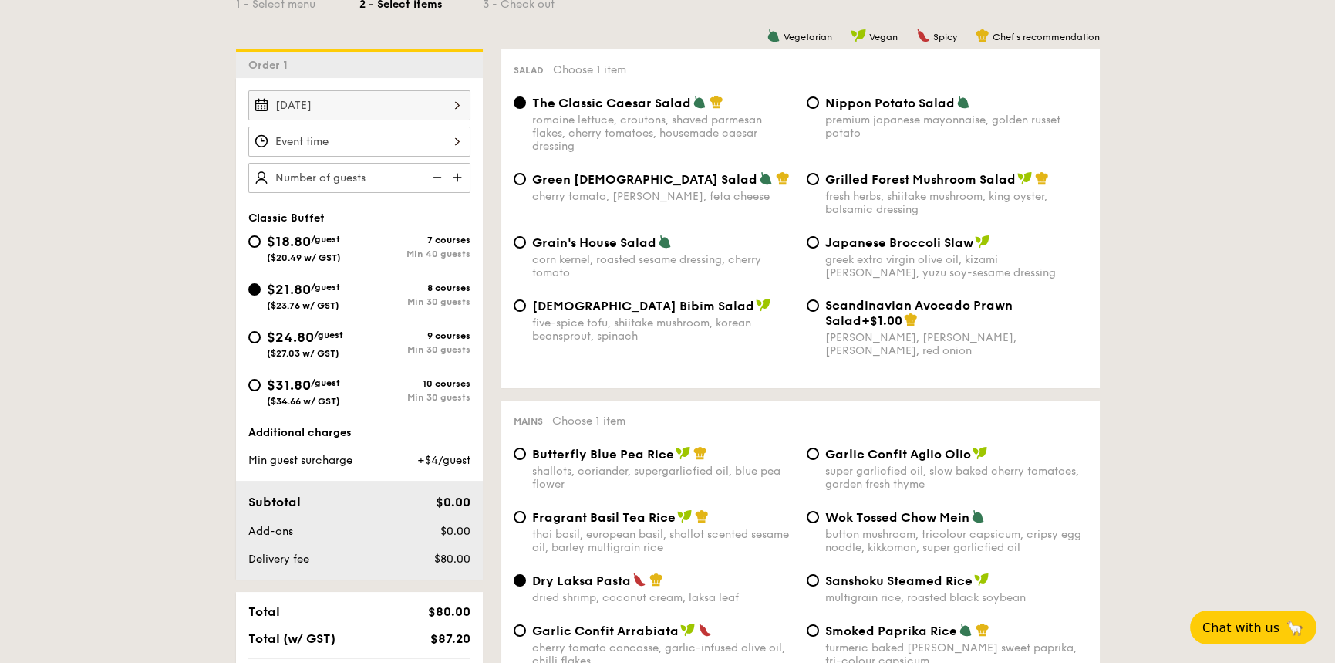
click at [562, 192] on div "cherry tomato, dill, feta cheese" at bounding box center [663, 196] width 262 height 13
click at [526, 185] on input "Green Goddess Salad cherry tomato, dill, feta cheese" at bounding box center [520, 179] width 12 height 12
radio input "true"
click at [636, 248] on span "Grain's House Salad" at bounding box center [594, 242] width 124 height 15
click at [526, 248] on input "Grain's House Salad corn kernel, roasted sesame dressing, cherry tomato" at bounding box center [520, 242] width 12 height 12
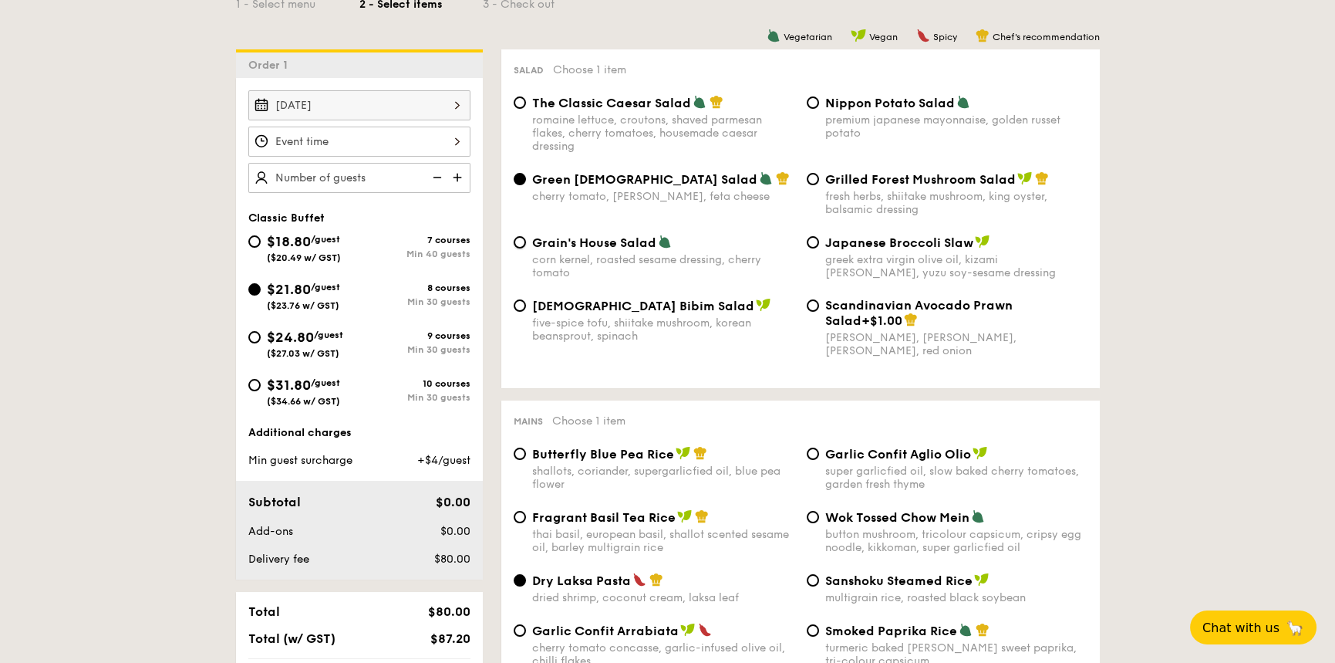
radio input "true"
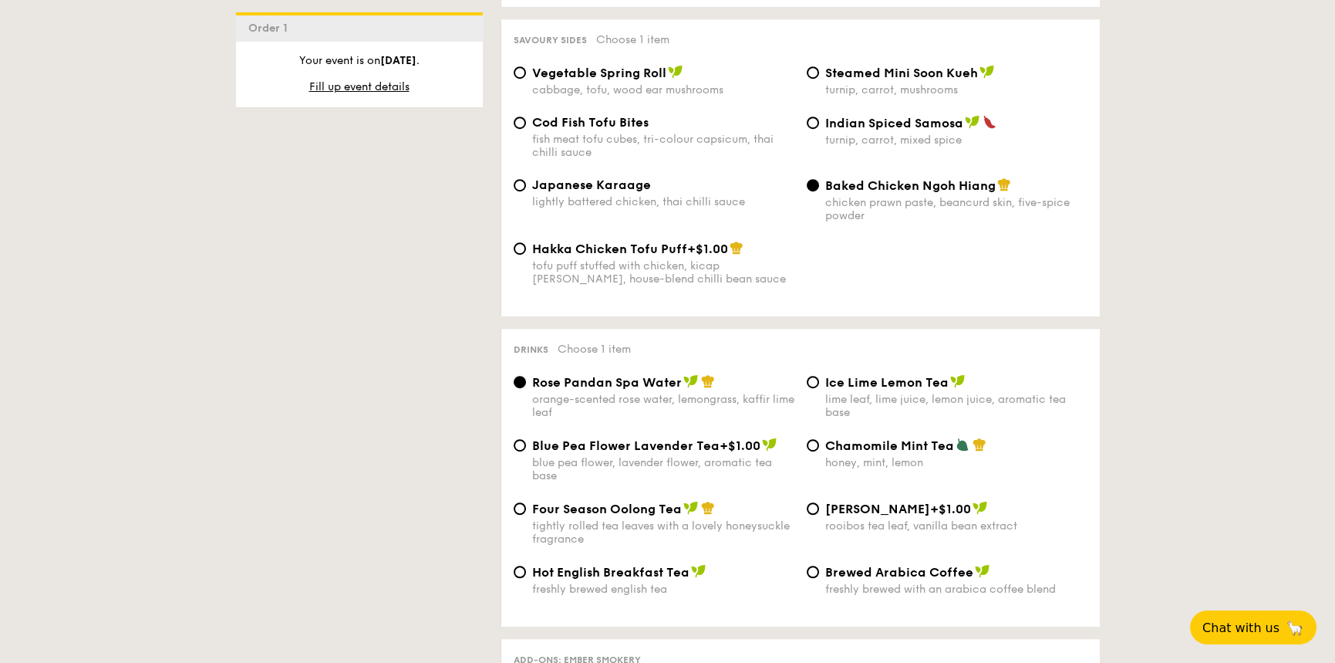
scroll to position [2777, 0]
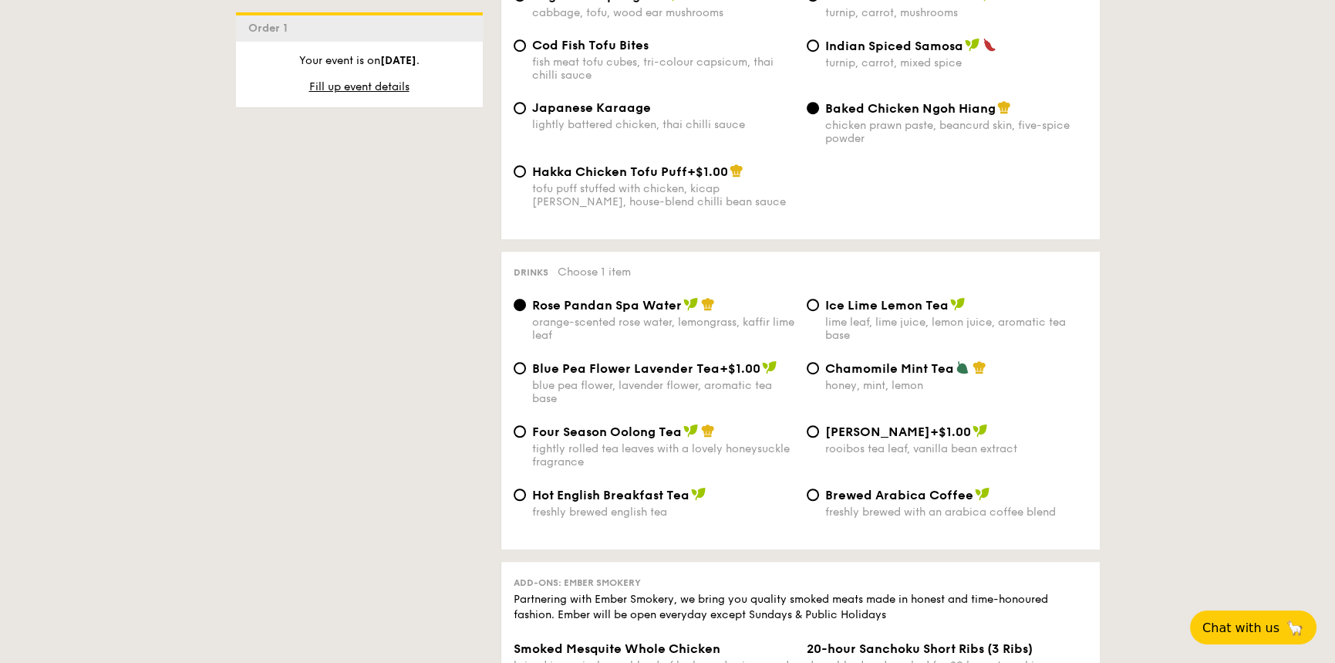
click at [577, 424] on span "Four Season Oolong Tea" at bounding box center [607, 431] width 150 height 15
click at [526, 425] on input "Four Season Oolong Tea tightly rolled tea leaves with a lovely honeysuckle frag…" at bounding box center [520, 431] width 12 height 12
radio input "true"
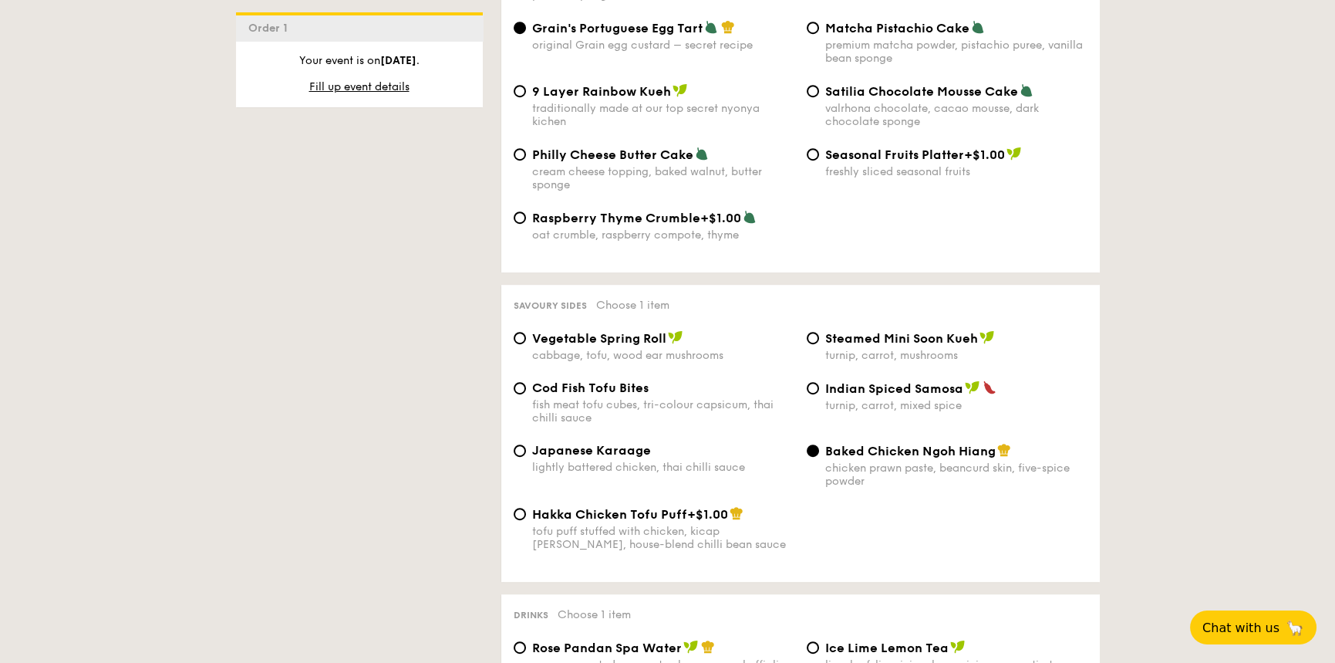
scroll to position [2451, 0]
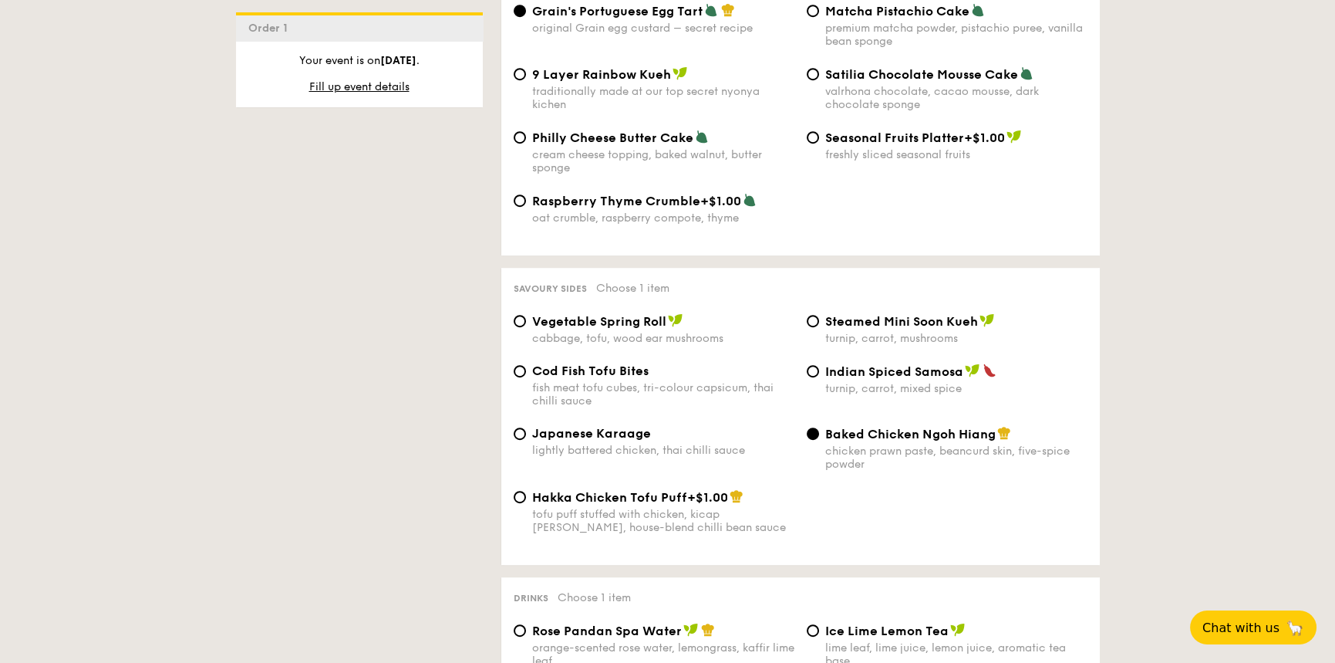
click at [544, 426] on div "Japanese Karaage lightly battered chicken, thai chilli sauce" at bounding box center [663, 441] width 262 height 31
click at [526, 427] on input "Japanese Karaage lightly battered chicken, thai chilli sauce" at bounding box center [520, 433] width 12 height 12
radio input "true"
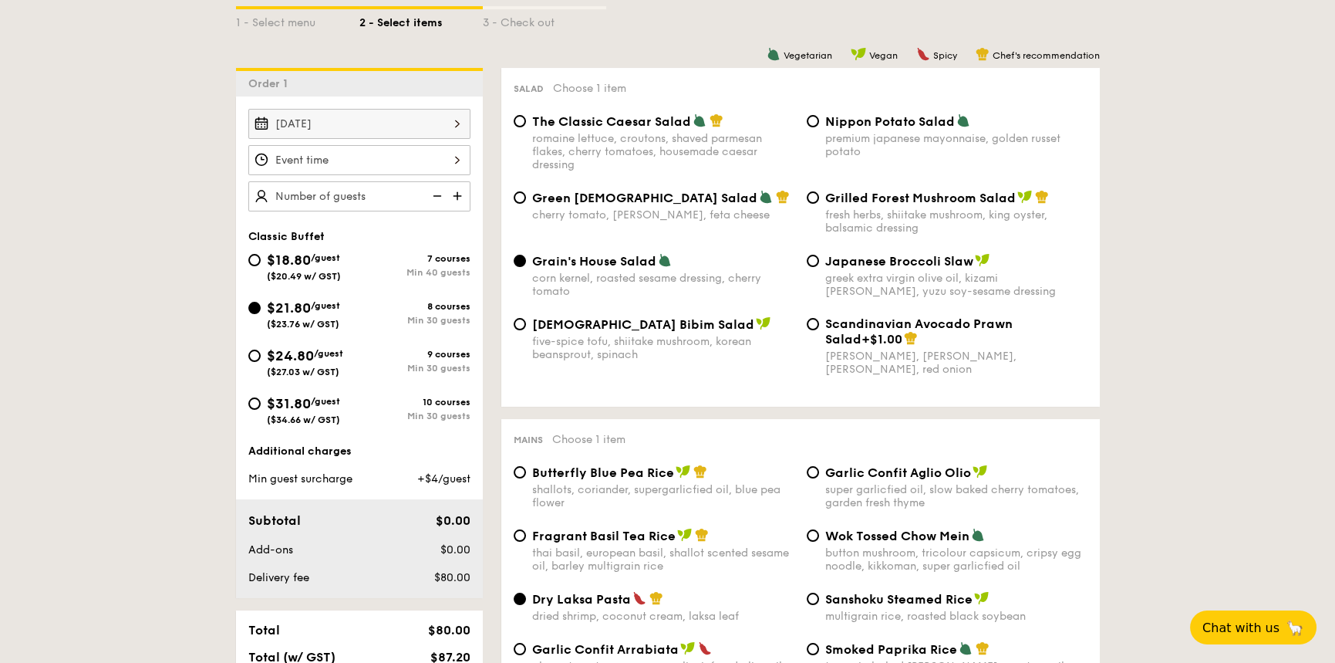
scroll to position [463, 0]
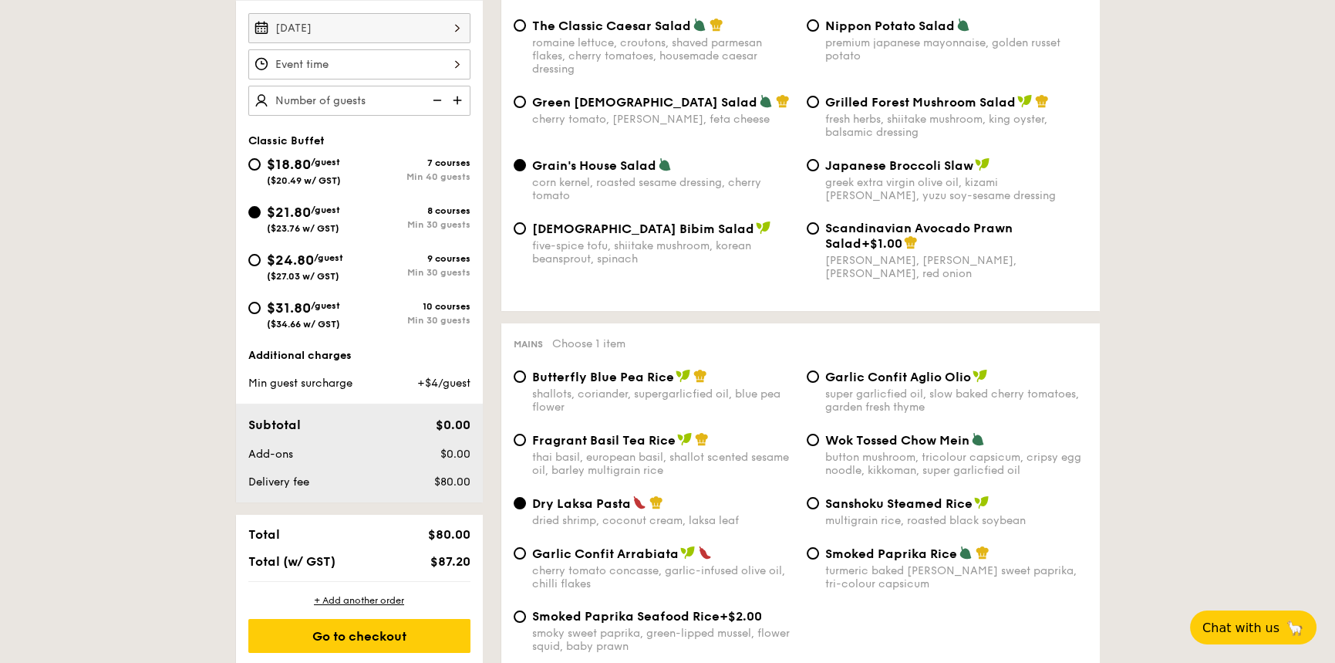
click at [368, 268] on div "Min 30 guests" at bounding box center [414, 272] width 111 height 11
click at [261, 266] on input "$24.80 /guest ($27.03 w/ GST) 9 courses Min 30 guests" at bounding box center [254, 260] width 12 height 12
radio input "true"
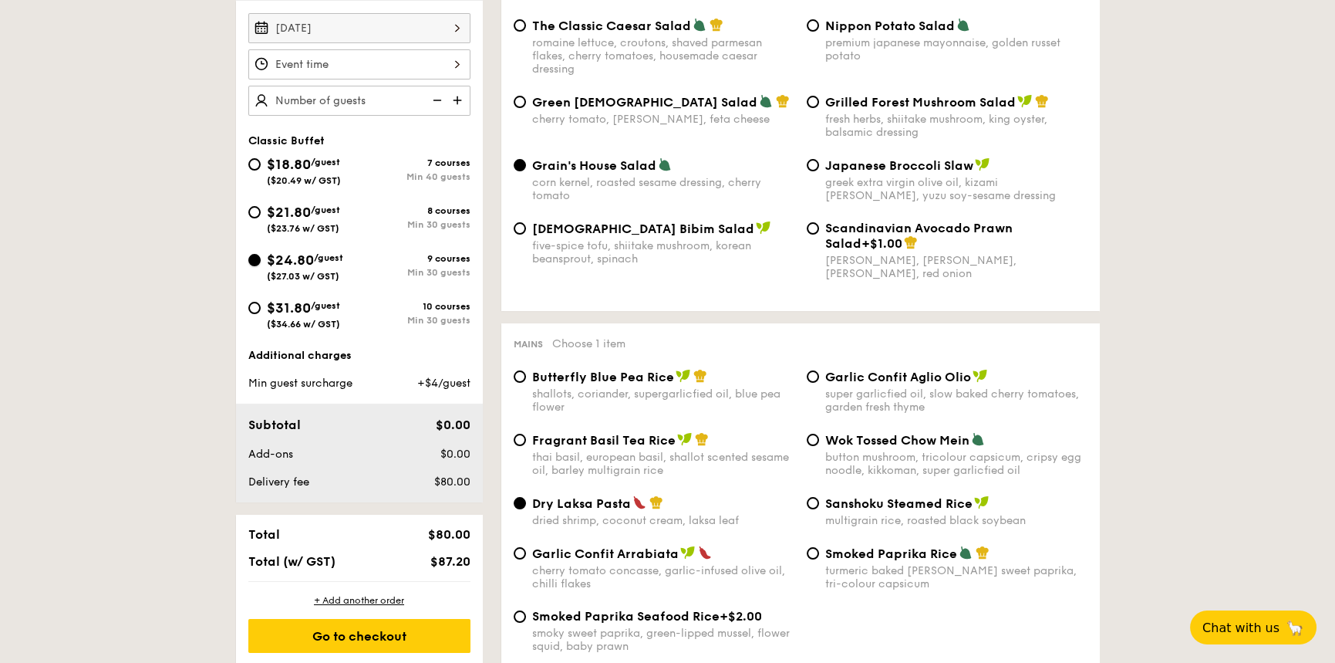
radio input "true"
radio input "false"
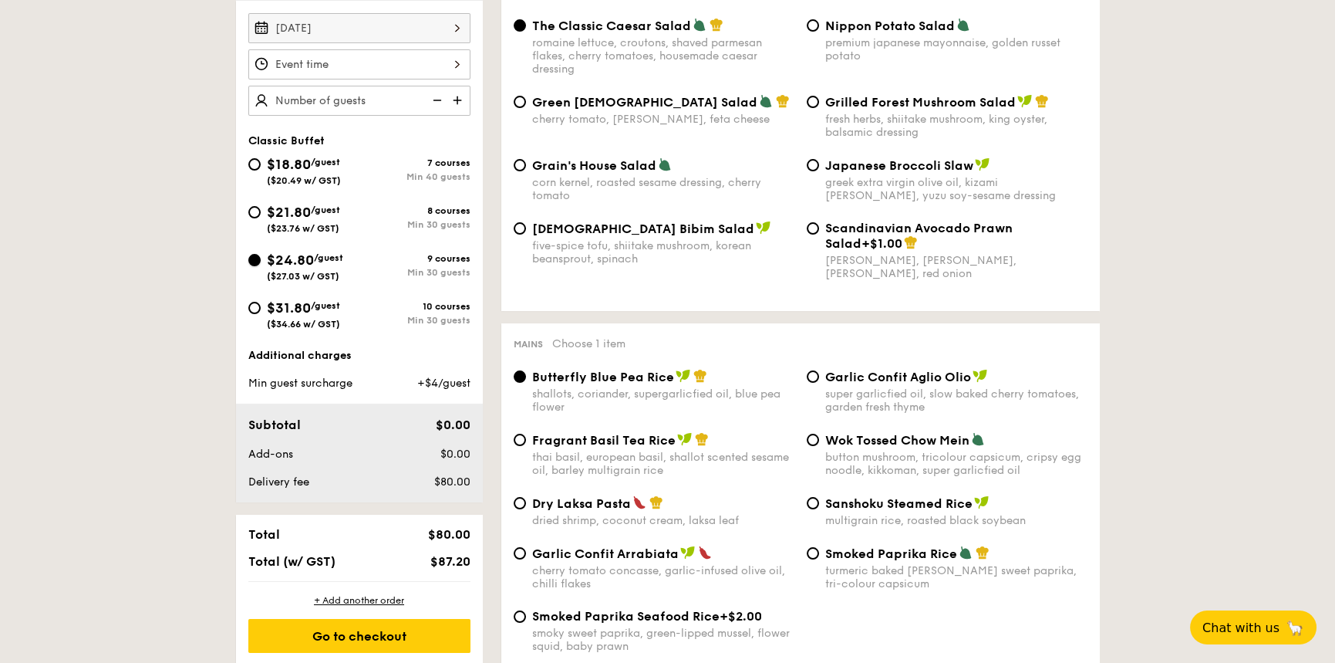
radio input "true"
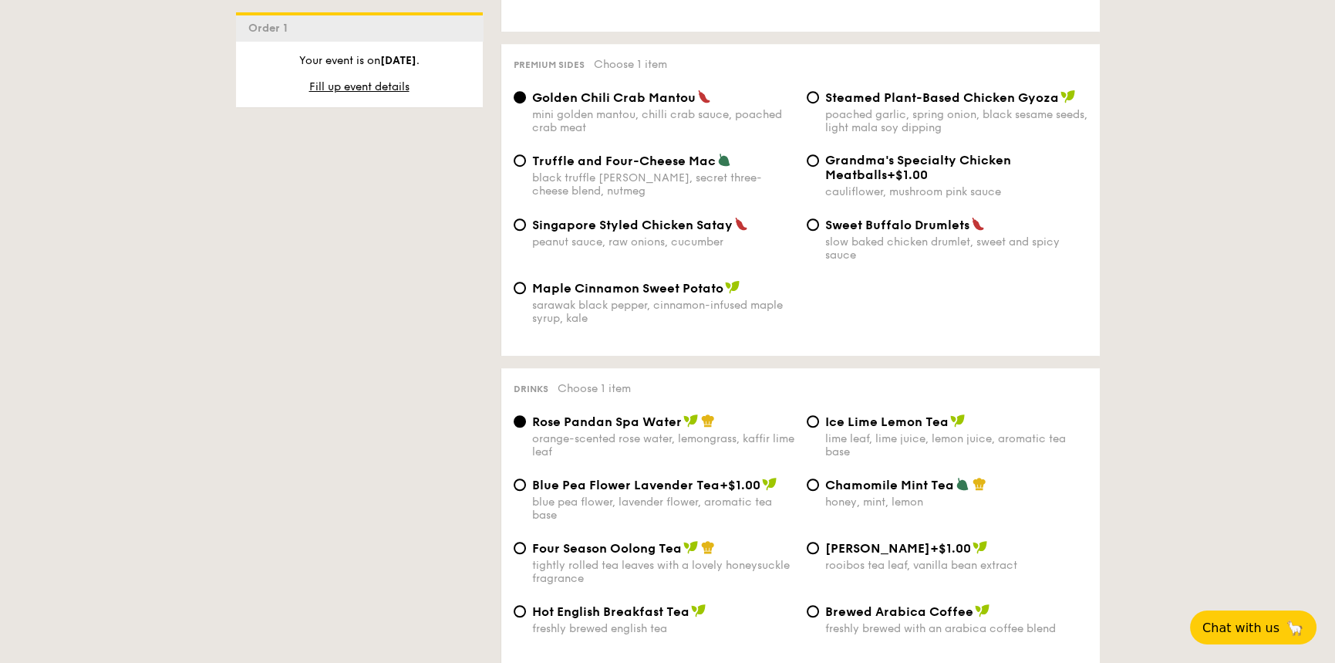
scroll to position [2853, 0]
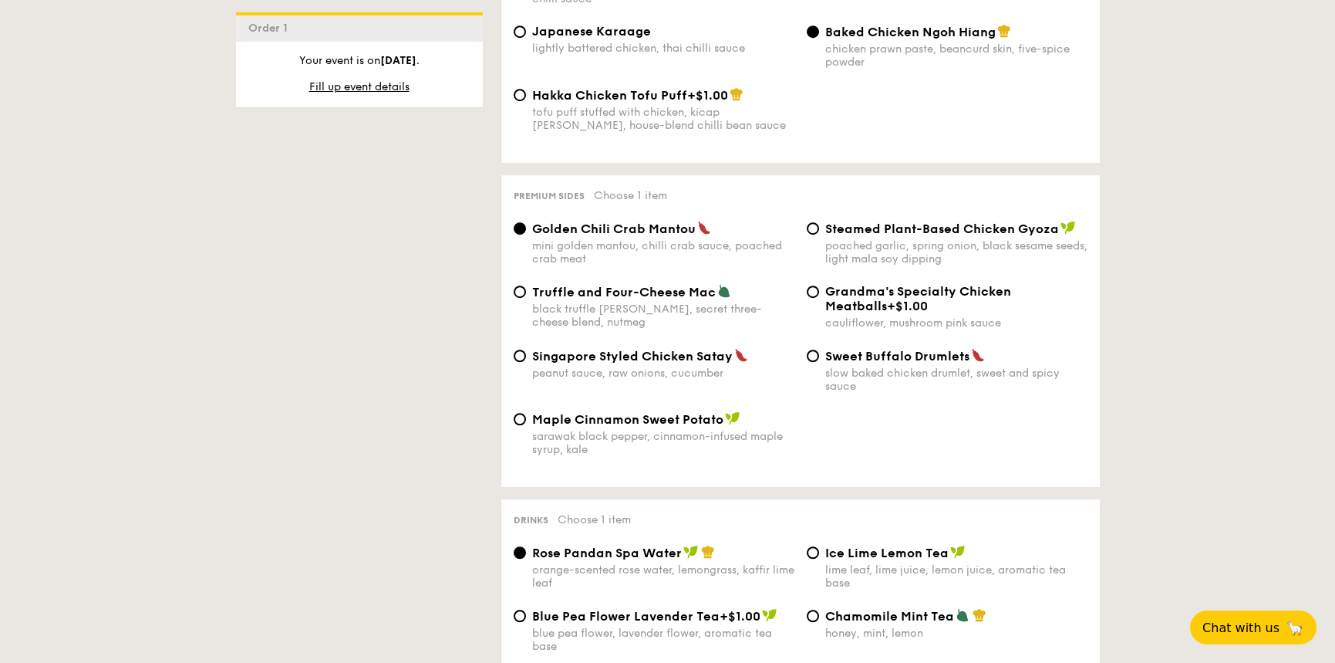
click at [619, 285] on span "Truffle and Four-Cheese Mac" at bounding box center [624, 292] width 184 height 15
click at [526, 285] on input "Truffle and Four-Cheese Mac black truffle pate, brie, secret three-cheese blend…" at bounding box center [520, 291] width 12 height 12
radio input "true"
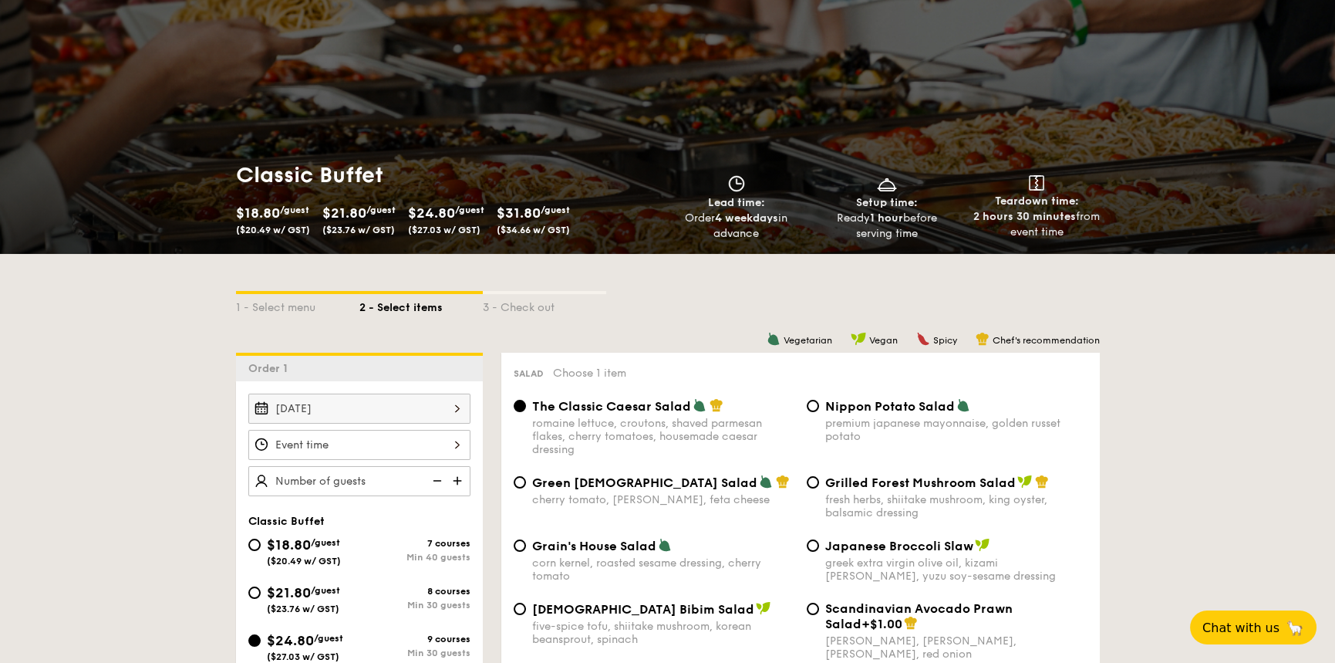
scroll to position [76, 0]
